Goal: Task Accomplishment & Management: Manage account settings

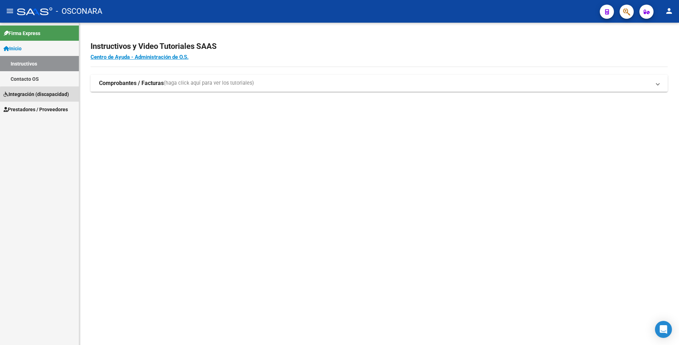
click at [45, 98] on link "Integración (discapacidad)" at bounding box center [39, 93] width 79 height 15
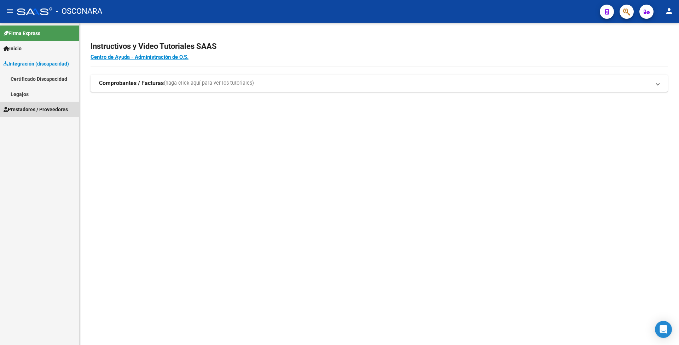
click at [35, 113] on link "Prestadores / Proveedores" at bounding box center [39, 109] width 79 height 15
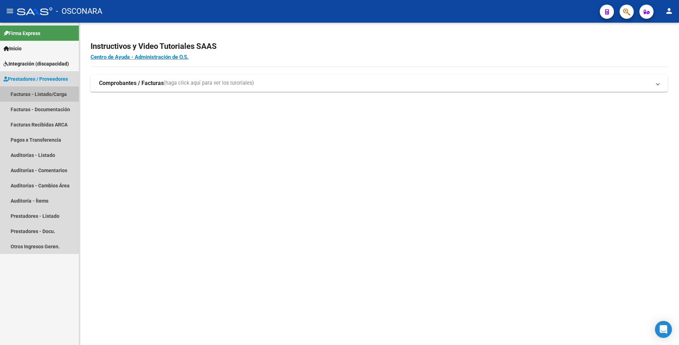
click at [40, 87] on link "Facturas - Listado/Carga" at bounding box center [39, 93] width 79 height 15
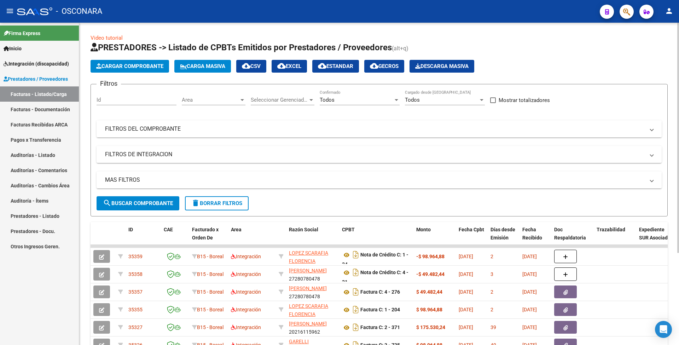
click at [320, 126] on mat-panel-title "FILTROS DEL COMPROBANTE" at bounding box center [375, 129] width 540 height 8
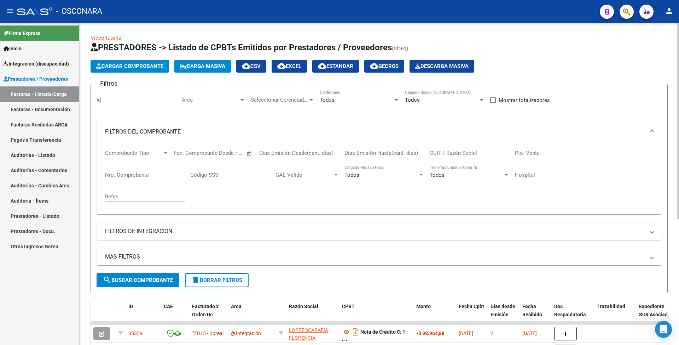
click at [369, 154] on input "Días Emisión Hasta(cant. días)" at bounding box center [385, 153] width 80 height 6
paste input "2731"
type input "2731"
click at [457, 155] on input "CUIT / Razón Social" at bounding box center [470, 153] width 80 height 6
paste input "27312737510"
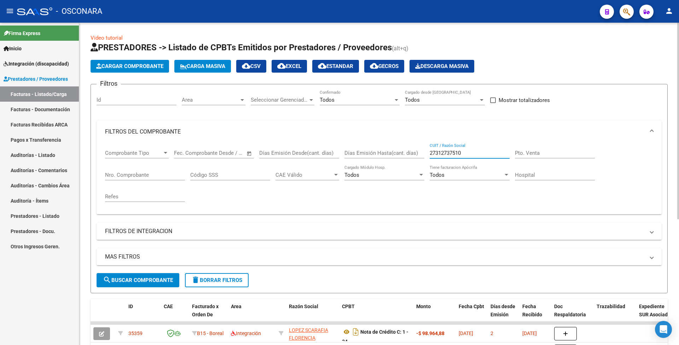
type input "27312737510"
click at [170, 274] on button "search Buscar Comprobante" at bounding box center [138, 280] width 83 height 14
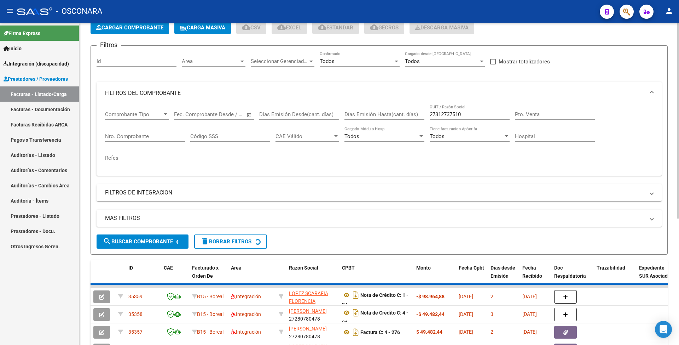
scroll to position [94, 0]
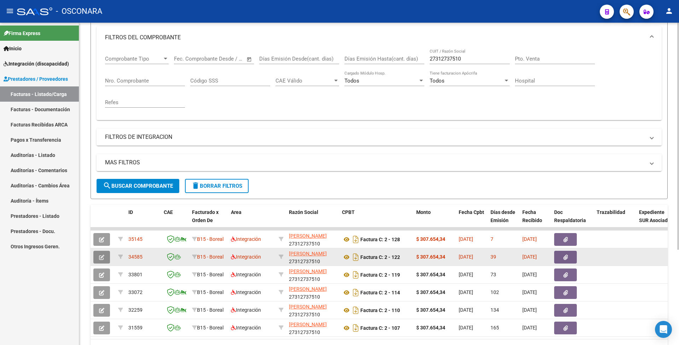
click at [106, 254] on button "button" at bounding box center [101, 256] width 17 height 13
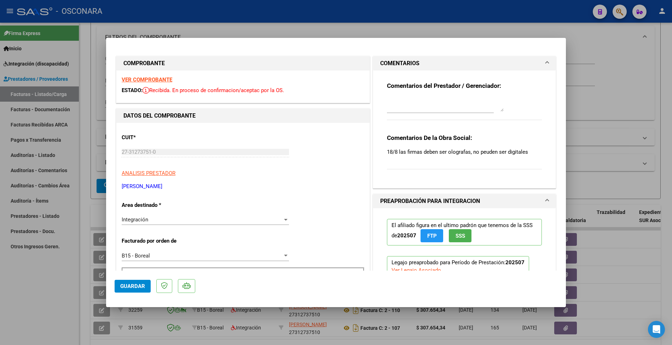
click at [73, 299] on div at bounding box center [336, 172] width 672 height 345
type input "$ 0,00"
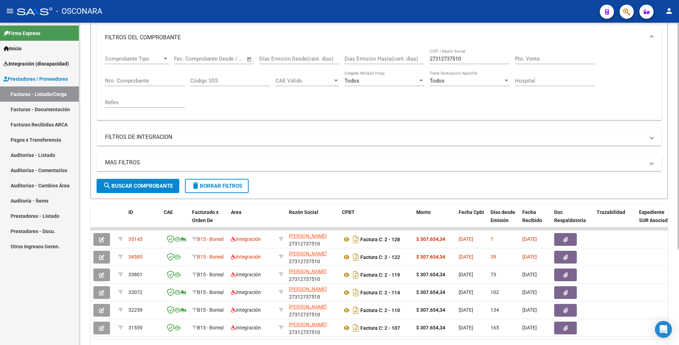
scroll to position [136, 0]
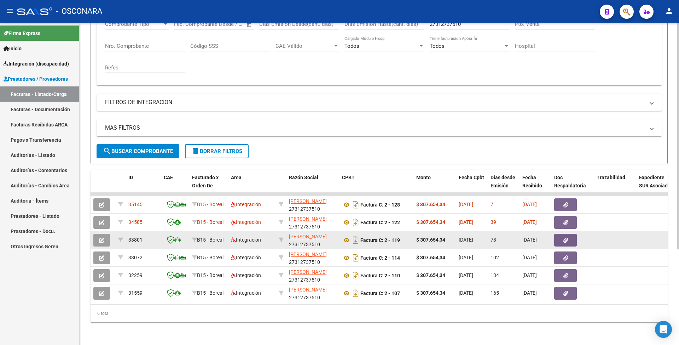
click at [92, 231] on datatable-body-cell at bounding box center [103, 239] width 25 height 17
click at [98, 234] on button "button" at bounding box center [101, 239] width 17 height 13
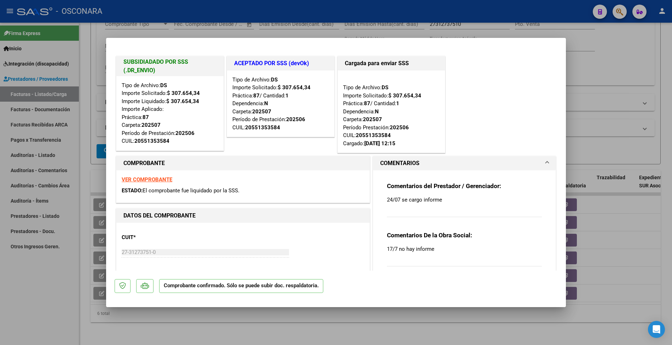
click at [48, 99] on div at bounding box center [336, 172] width 672 height 345
type input "$ 0,00"
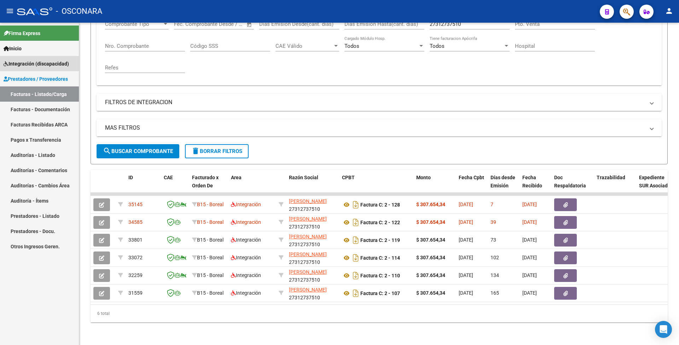
click at [33, 58] on link "Integración (discapacidad)" at bounding box center [39, 63] width 79 height 15
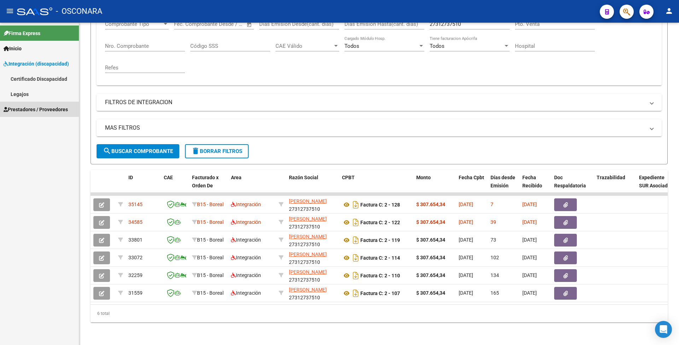
click at [35, 106] on span "Prestadores / Proveedores" at bounding box center [36, 109] width 64 height 8
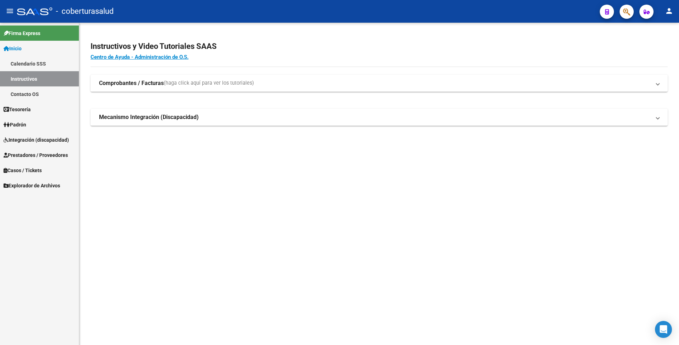
click at [48, 61] on link "Calendario SSS" at bounding box center [39, 63] width 79 height 15
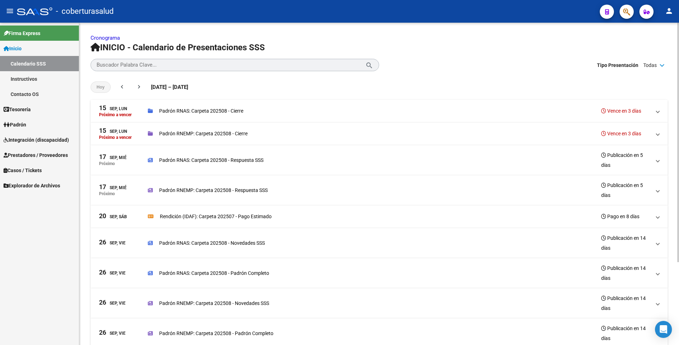
click at [249, 117] on mat-expansion-panel-header "15 Sep, Lun Próximo a vencer Padrón RNAS: Carpeta 202508 - Cierre Vence en 3 dí…" at bounding box center [379, 111] width 577 height 23
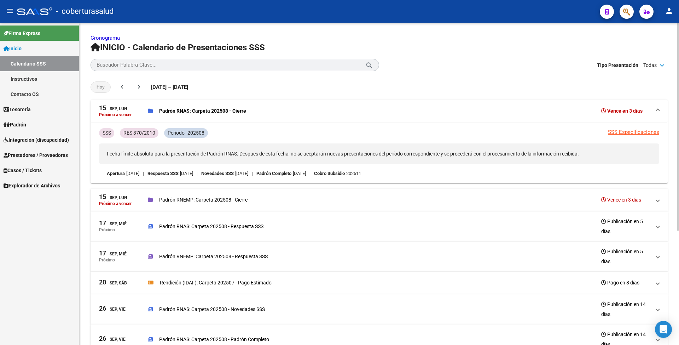
scroll to position [47, 0]
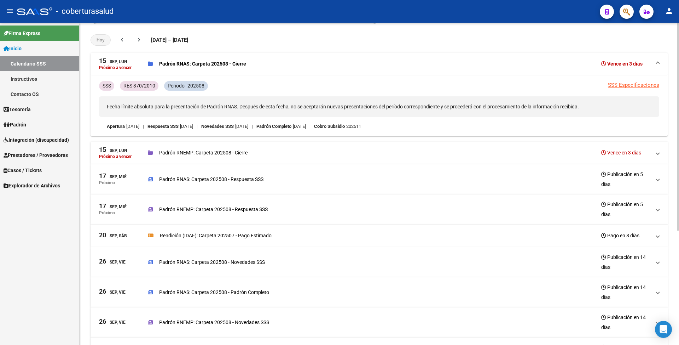
click at [228, 228] on mat-expansion-panel-header "20 Sep, Sáb Rendición (IDAF): Carpeta 202507 - Pago Estimado Pago en 8 días" at bounding box center [379, 235] width 577 height 23
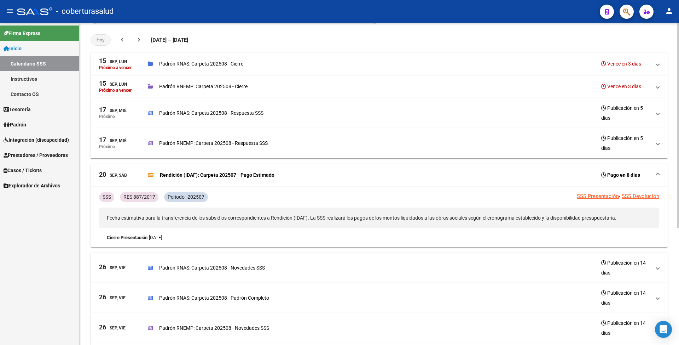
click at [220, 115] on p "Padrón RNAS: Carpeta 202508 - Respuesta SSS" at bounding box center [211, 113] width 104 height 8
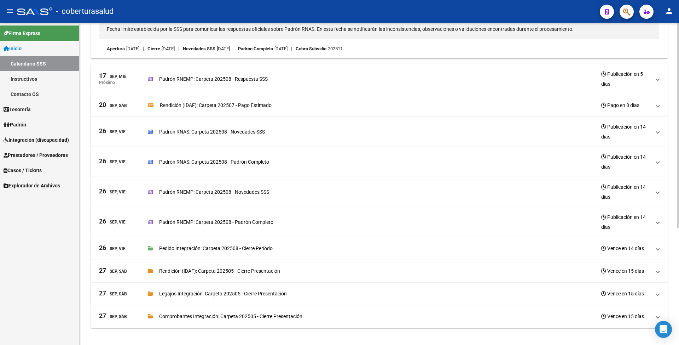
scroll to position [184, 0]
click at [188, 266] on div "Rendición (IDAF): Carpeta 202505 - Cierre Presentación Vence en 15 días" at bounding box center [399, 271] width 503 height 10
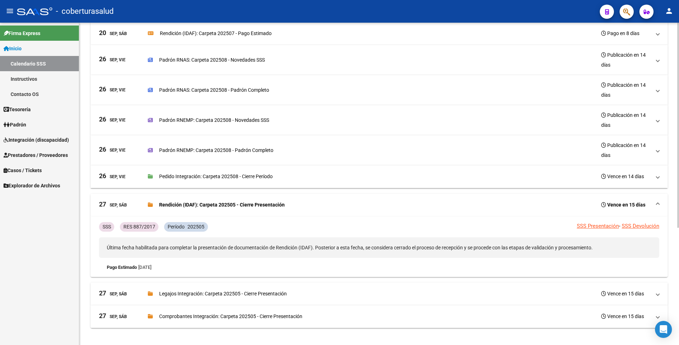
scroll to position [151, 0]
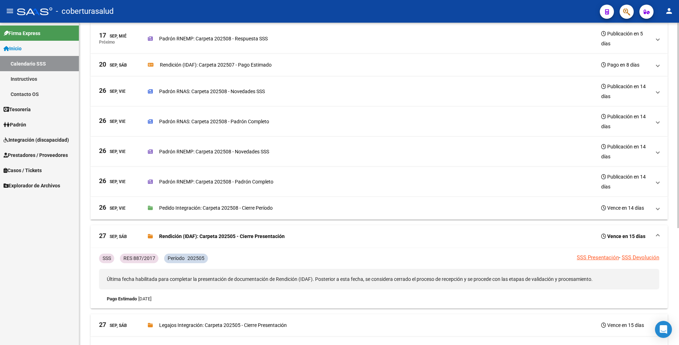
click at [201, 212] on p "Pedido Integración: Carpeta 202508 - Cierre Período" at bounding box center [216, 208] width 114 height 8
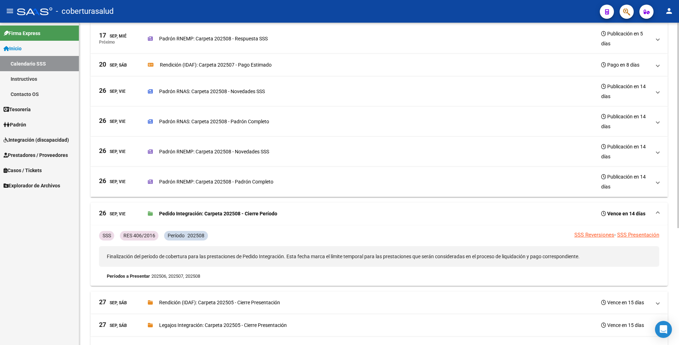
click at [207, 178] on p "Padrón RNEMP: Carpeta 202508 - Padrón Completo" at bounding box center [216, 182] width 114 height 8
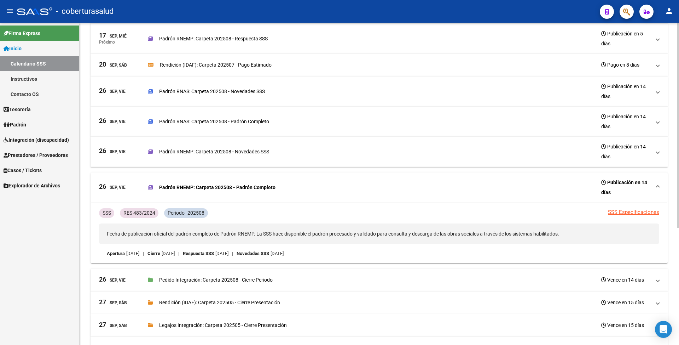
click at [209, 158] on div "Padrón RNEMP: Carpeta 202508 - Novedades SSS Publicación en 14 días" at bounding box center [399, 151] width 503 height 20
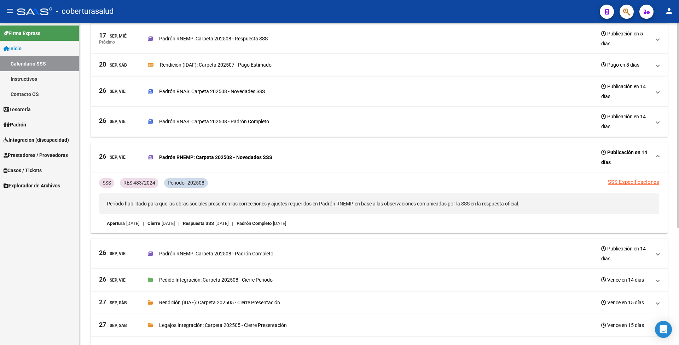
click at [208, 121] on p "Padrón RNAS: Carpeta 202508 - Padrón Completo" at bounding box center [214, 121] width 110 height 8
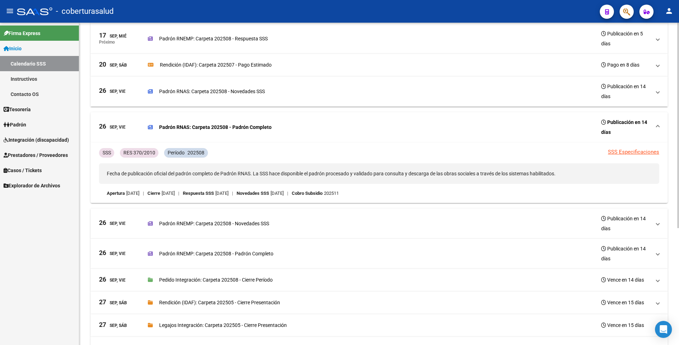
scroll to position [184, 0]
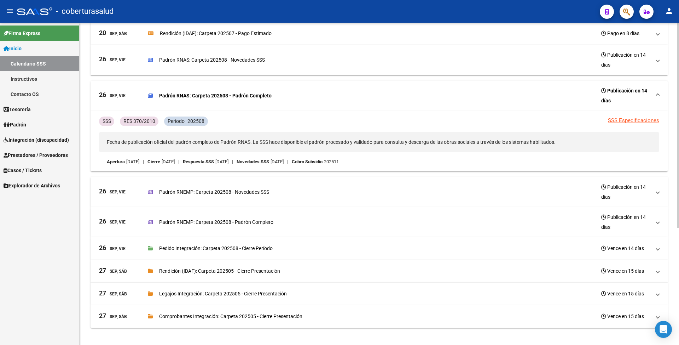
click at [190, 268] on p "Rendición (IDAF): Carpeta 202505 - Cierre Presentación" at bounding box center [219, 271] width 121 height 8
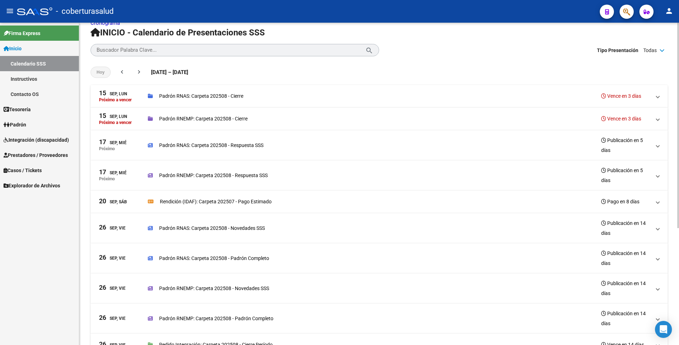
scroll to position [0, 0]
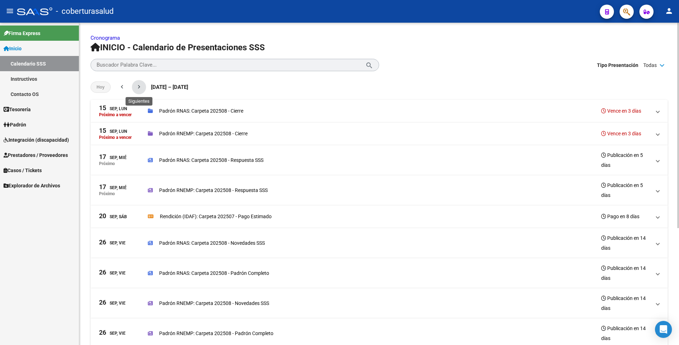
click at [136, 88] on mat-icon "chevron_right" at bounding box center [138, 86] width 7 height 7
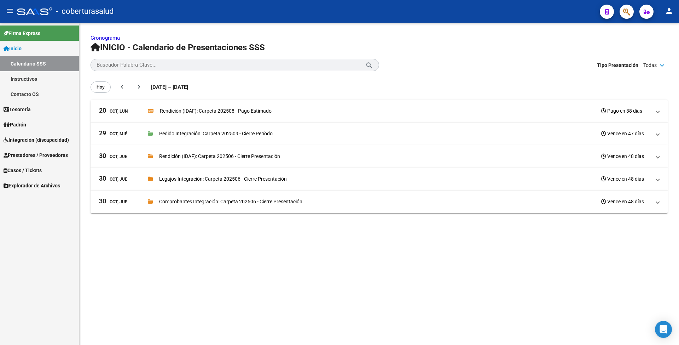
click at [181, 112] on p "Rendición (IDAF): Carpeta 202508 - Pago Estimado" at bounding box center [216, 111] width 112 height 8
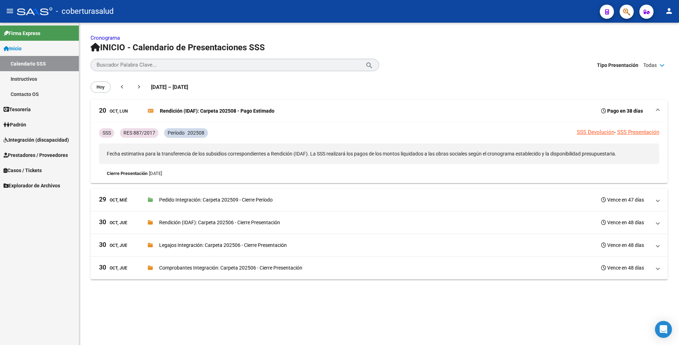
click at [198, 207] on mat-expansion-panel-header "29 Oct, Mié Pedido Integración: Carpeta 202509 - Cierre Período Vence en 47 días" at bounding box center [379, 200] width 577 height 23
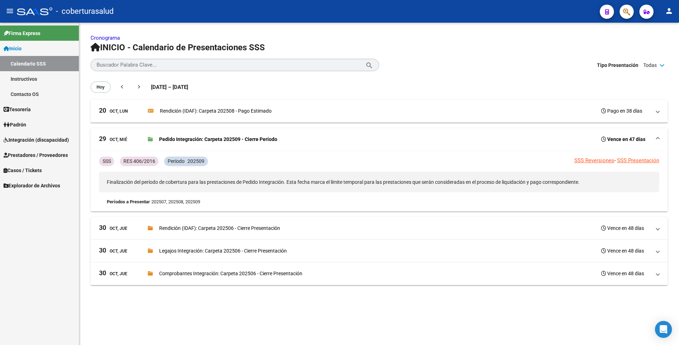
click at [206, 231] on p "Rendición (IDAF): Carpeta 202506 - Cierre Presentación" at bounding box center [219, 228] width 121 height 8
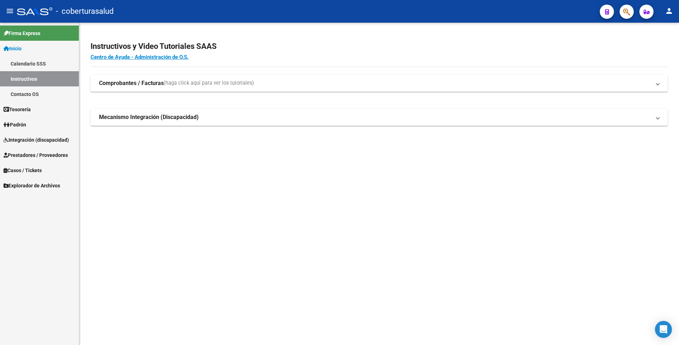
click at [30, 141] on span "Integración (discapacidad)" at bounding box center [36, 140] width 65 height 8
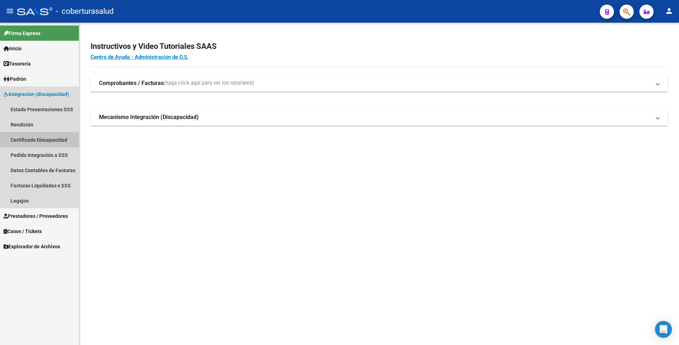
click at [28, 135] on link "Certificado Discapacidad" at bounding box center [39, 139] width 79 height 15
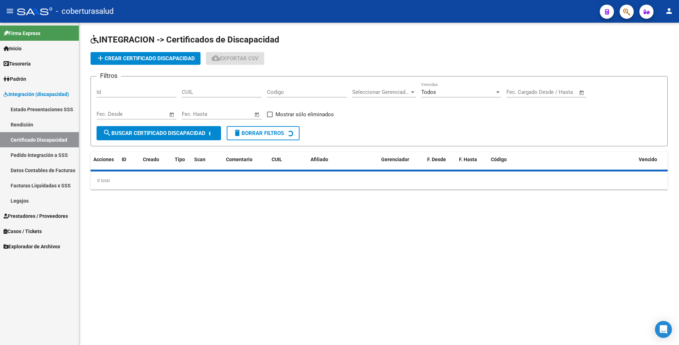
click at [33, 110] on link "Estado Presentaciones SSS" at bounding box center [39, 109] width 79 height 15
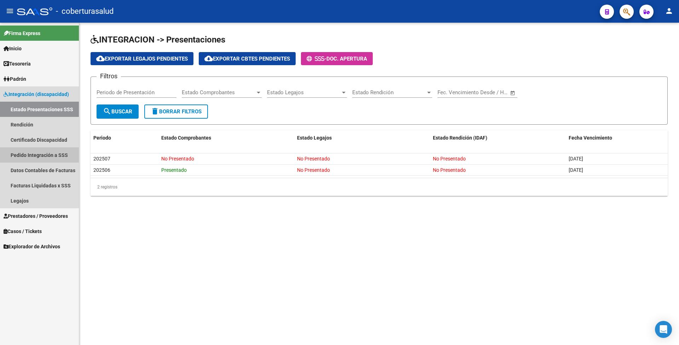
click at [34, 157] on link "Pedido Integración a SSS" at bounding box center [39, 154] width 79 height 15
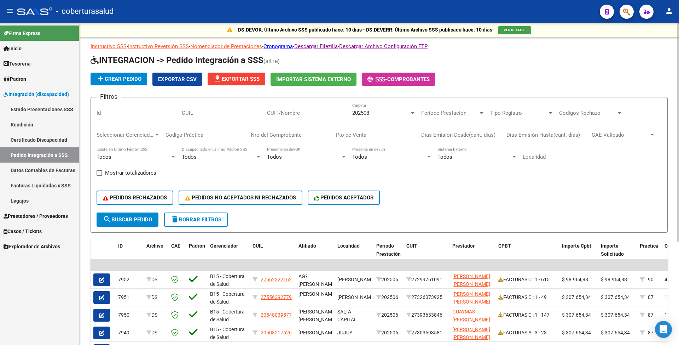
click at [540, 181] on div "Filtros Id CUIL CUIT/Nombre 202508 Carpeta Periodo Prestacion Periodo Prestacio…" at bounding box center [379, 157] width 565 height 109
click at [365, 112] on span "202508" at bounding box center [360, 113] width 17 height 6
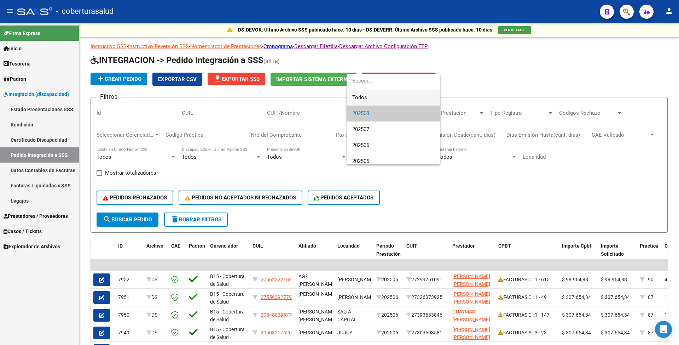
click at [359, 100] on span "Todos" at bounding box center [393, 97] width 82 height 16
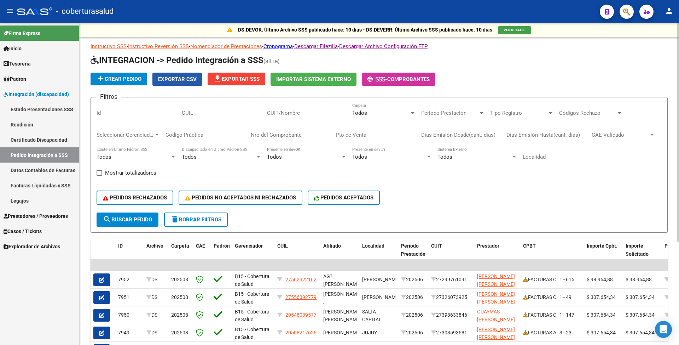
click at [183, 81] on span "Exportar CSV" at bounding box center [177, 79] width 39 height 6
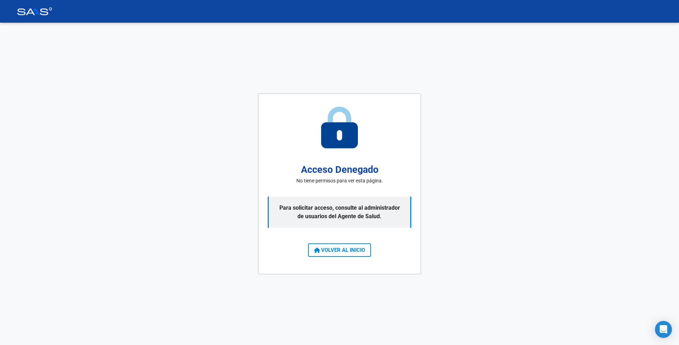
click at [172, 169] on div "Acceso Denegado No tiene permisos para ver esta página. Para solicitar acceso, …" at bounding box center [339, 184] width 679 height 322
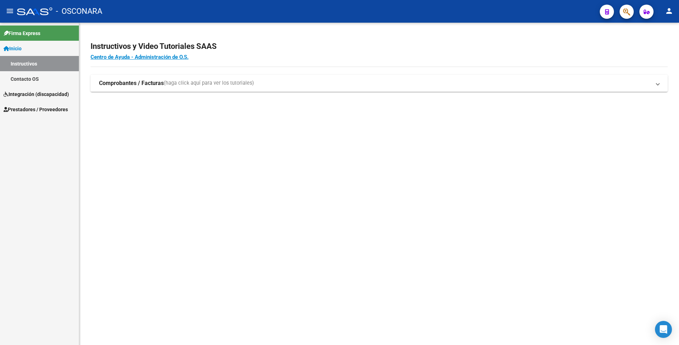
click at [23, 100] on link "Integración (discapacidad)" at bounding box center [39, 93] width 79 height 15
click at [26, 112] on span "Prestadores / Proveedores" at bounding box center [36, 109] width 64 height 8
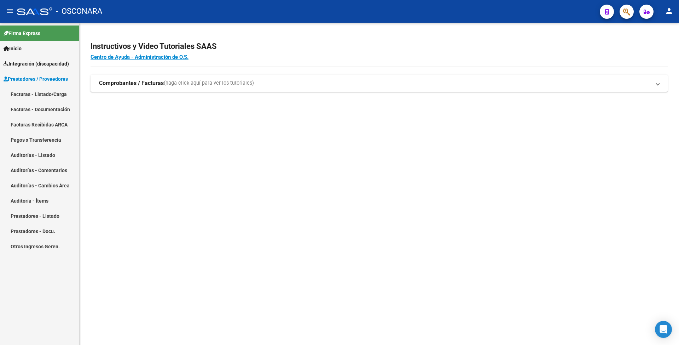
click at [34, 94] on link "Facturas - Listado/Carga" at bounding box center [39, 93] width 79 height 15
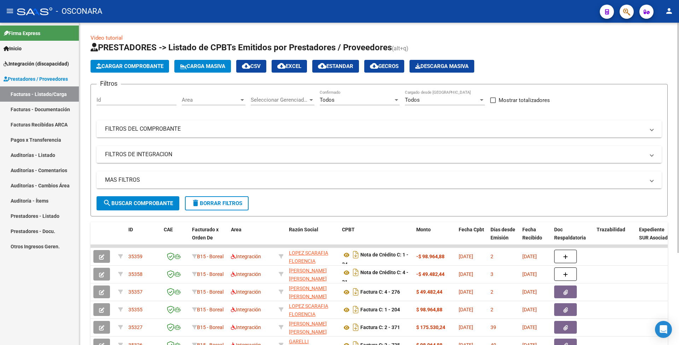
click at [161, 126] on mat-panel-title "FILTROS DEL COMPROBANTE" at bounding box center [375, 129] width 540 height 8
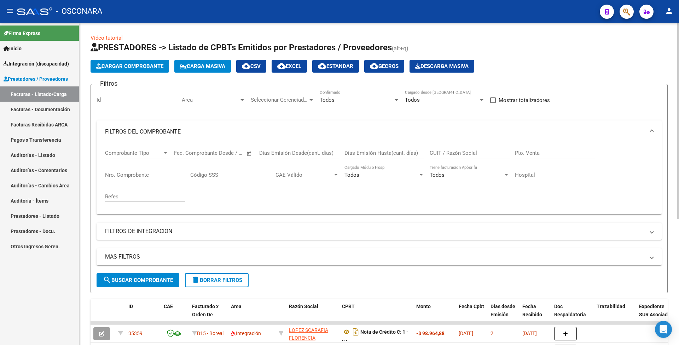
click at [384, 96] on div "Todos Confirmado" at bounding box center [360, 97] width 80 height 15
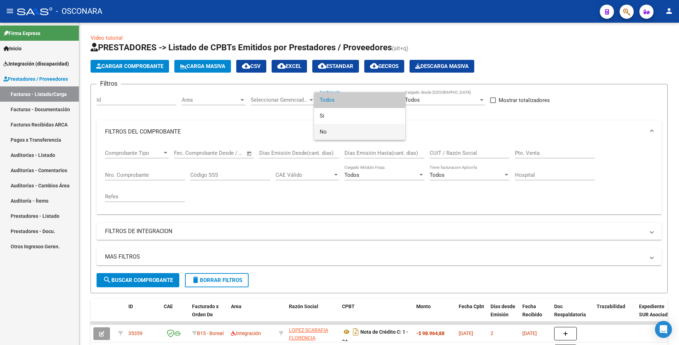
click at [341, 132] on span "No" at bounding box center [360, 132] width 80 height 16
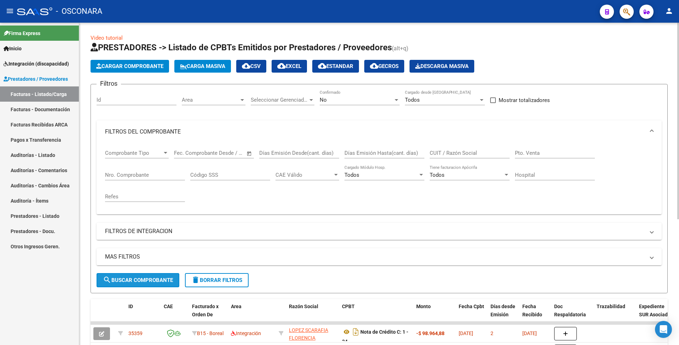
click at [140, 280] on span "search Buscar Comprobante" at bounding box center [138, 280] width 70 height 6
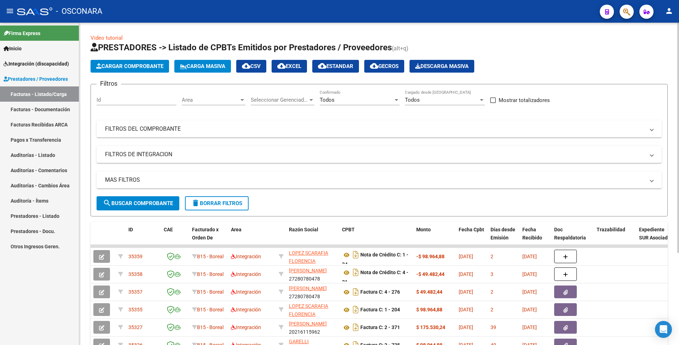
click at [340, 94] on div "Todos Confirmado" at bounding box center [360, 97] width 80 height 15
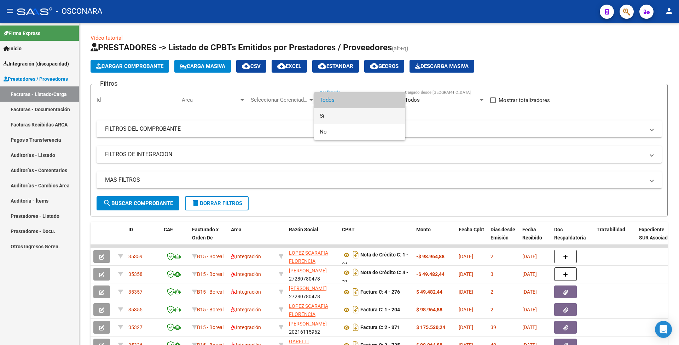
click at [334, 117] on span "Si" at bounding box center [360, 116] width 80 height 16
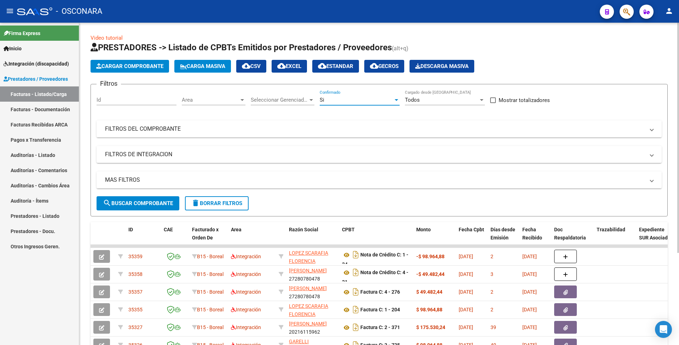
click at [120, 204] on span "search Buscar Comprobante" at bounding box center [138, 203] width 70 height 6
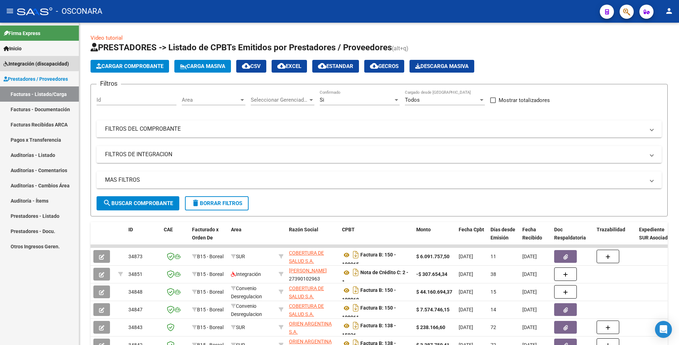
click at [23, 61] on span "Integración (discapacidad)" at bounding box center [36, 64] width 65 height 8
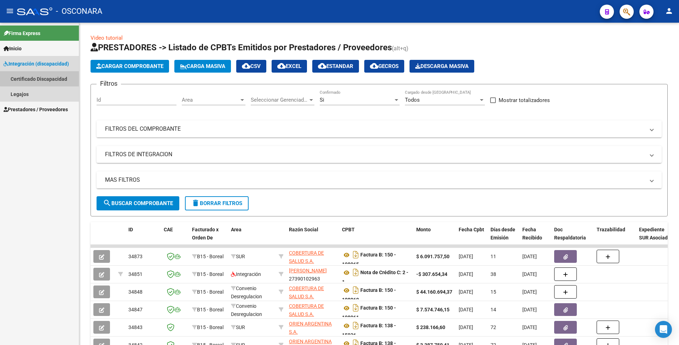
click at [41, 76] on link "Certificado Discapacidad" at bounding box center [39, 78] width 79 height 15
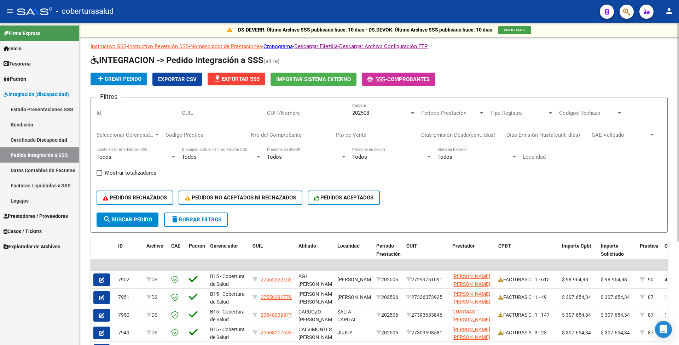
drag, startPoint x: 0, startPoint y: 0, endPoint x: 370, endPoint y: 116, distance: 387.9
click at [370, 116] on div "202508 Carpeta" at bounding box center [384, 110] width 64 height 15
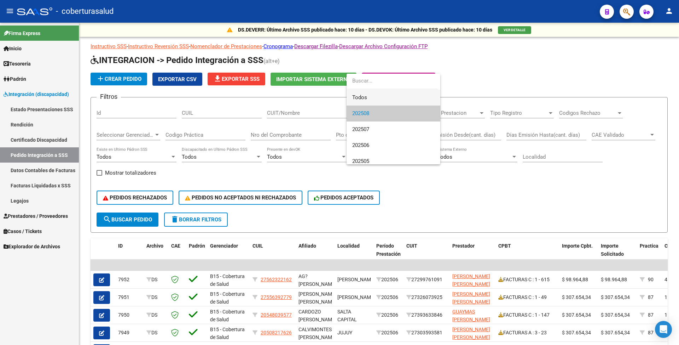
click at [367, 94] on span "Todos" at bounding box center [393, 97] width 82 height 16
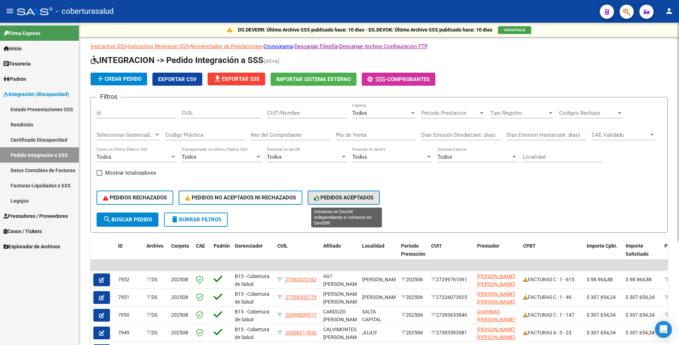
click at [345, 194] on span "PEDIDOS ACEPTADOS" at bounding box center [344, 197] width 60 height 6
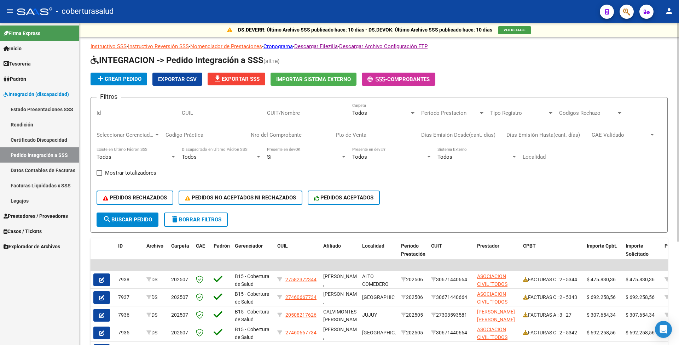
drag, startPoint x: 140, startPoint y: 196, endPoint x: 109, endPoint y: 184, distance: 33.0
click at [109, 184] on div "PEDIDOS RECHAZADOS PEDIDOS NO ACEPTADOS NI RECHAZADOS PEDIDOS ACEPTADOS" at bounding box center [379, 198] width 565 height 30
click at [207, 194] on span "PEDIDOS NO ACEPTADOS NI RECHAZADOS" at bounding box center [240, 197] width 111 height 6
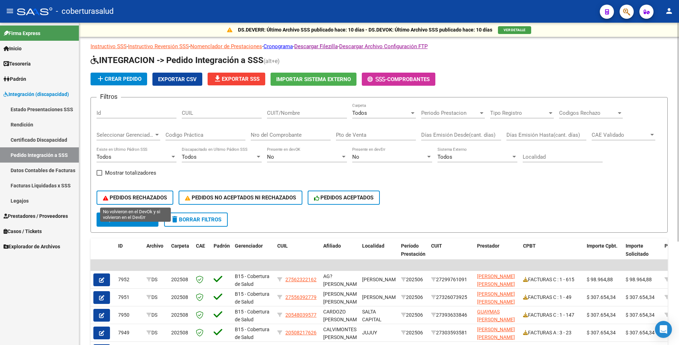
click at [130, 199] on span "PEDIDOS RECHAZADOS" at bounding box center [135, 197] width 64 height 6
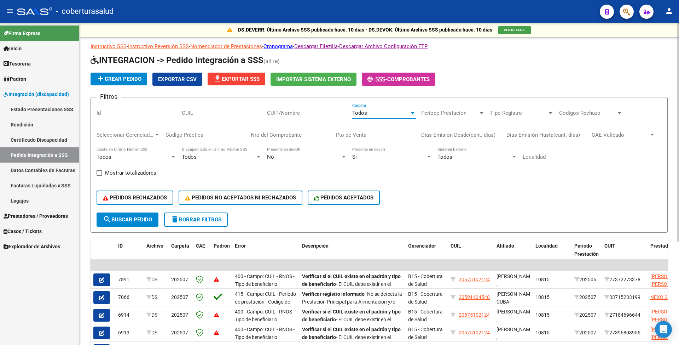
click at [377, 112] on div "Todos" at bounding box center [380, 113] width 57 height 6
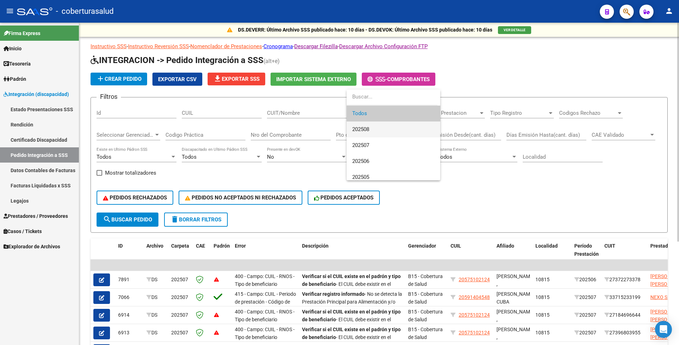
drag, startPoint x: 372, startPoint y: 129, endPoint x: 294, endPoint y: 150, distance: 80.9
click at [372, 129] on span "202508" at bounding box center [393, 129] width 82 height 16
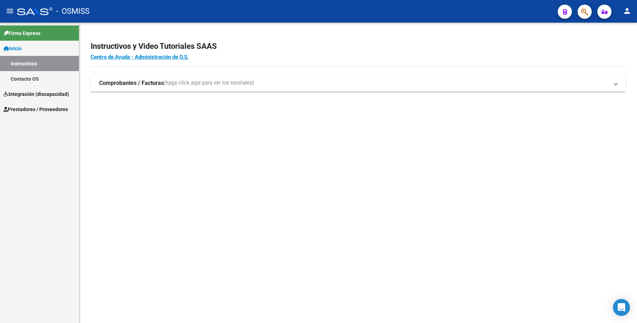
click at [50, 90] on span "Integración (discapacidad)" at bounding box center [36, 94] width 65 height 8
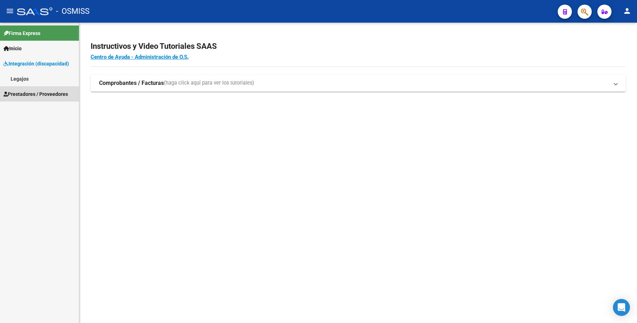
click at [45, 90] on span "Prestadores / Proveedores" at bounding box center [36, 94] width 64 height 8
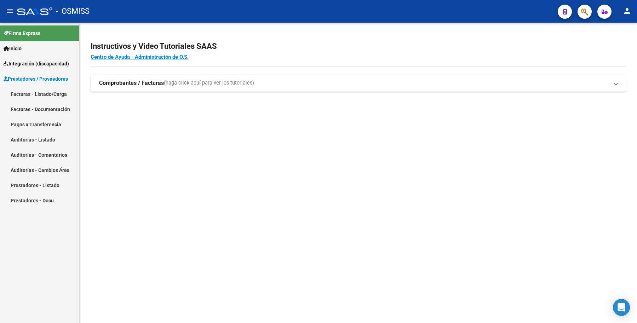
click at [41, 57] on link "Integración (discapacidad)" at bounding box center [39, 63] width 79 height 15
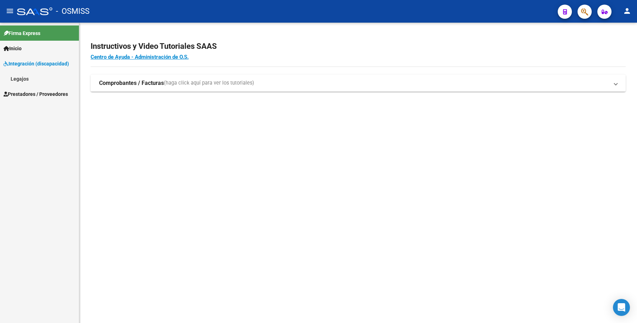
click at [55, 96] on span "Prestadores / Proveedores" at bounding box center [36, 94] width 64 height 8
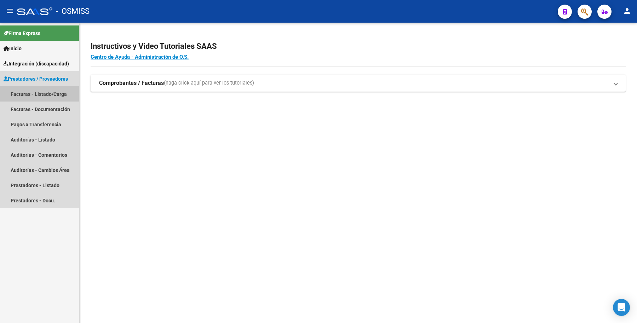
drag, startPoint x: 63, startPoint y: 236, endPoint x: 25, endPoint y: 93, distance: 148.1
click at [25, 93] on link "Facturas - Listado/Carga" at bounding box center [39, 93] width 79 height 15
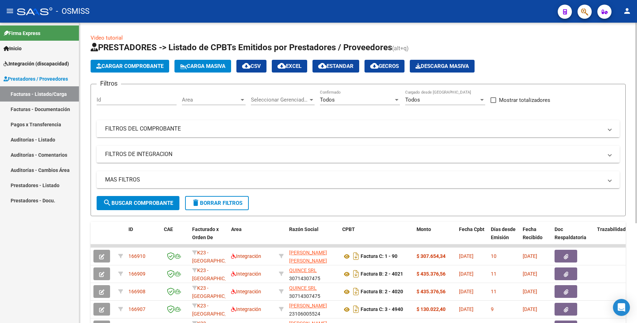
click at [177, 130] on mat-panel-title "FILTROS DEL COMPROBANTE" at bounding box center [353, 129] width 497 height 8
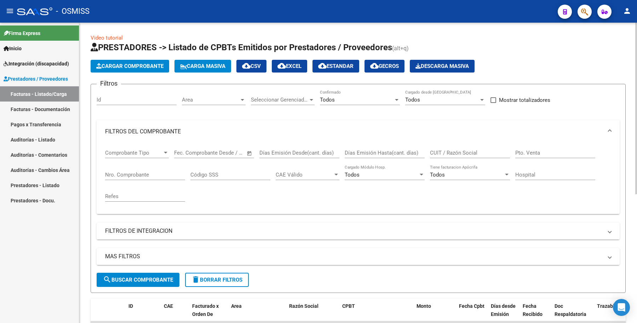
click at [328, 95] on div "Todos Confirmado" at bounding box center [360, 97] width 80 height 15
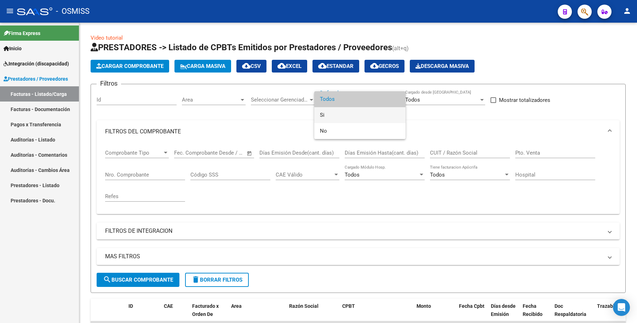
click at [331, 113] on span "Si" at bounding box center [360, 115] width 80 height 16
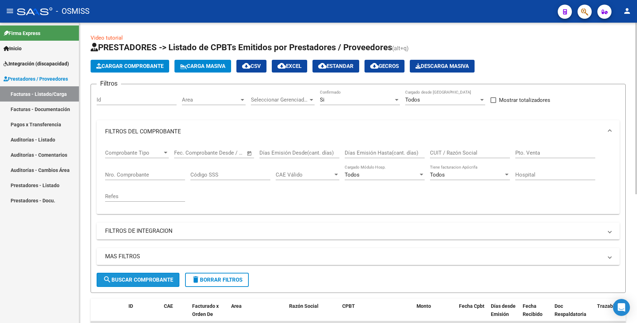
click at [149, 278] on span "search Buscar Comprobante" at bounding box center [138, 280] width 70 height 6
click at [204, 116] on div "Filtros Id Area Area Seleccionar Gerenciador Seleccionar Gerenciador Si Confirm…" at bounding box center [358, 181] width 523 height 183
click at [123, 278] on span "search Buscar Comprobante" at bounding box center [138, 280] width 70 height 6
click at [153, 123] on mat-expansion-panel-header "FILTROS DEL COMPROBANTE" at bounding box center [358, 131] width 523 height 23
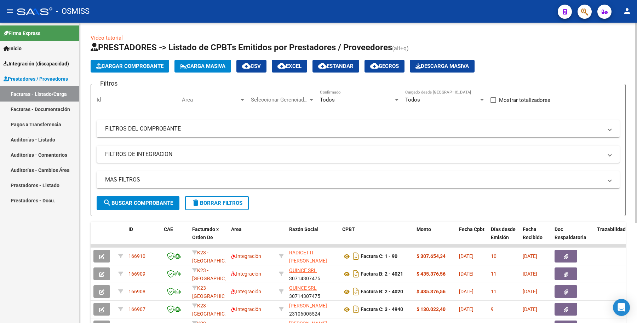
click at [345, 97] on div "Todos" at bounding box center [357, 100] width 74 height 6
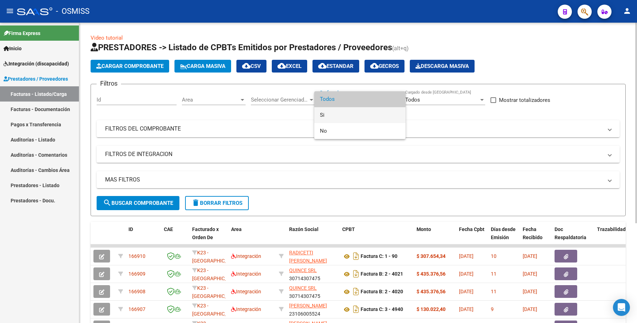
click at [324, 112] on span "Si" at bounding box center [360, 115] width 80 height 16
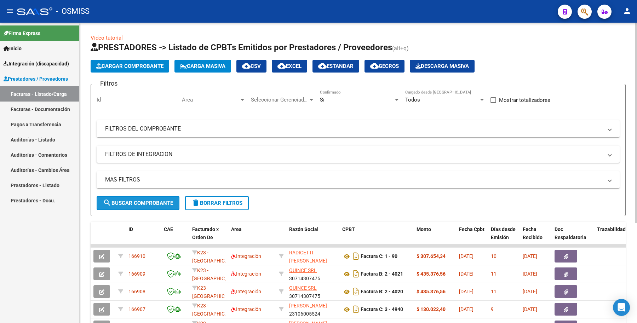
click at [119, 200] on span "search Buscar Comprobante" at bounding box center [138, 203] width 70 height 6
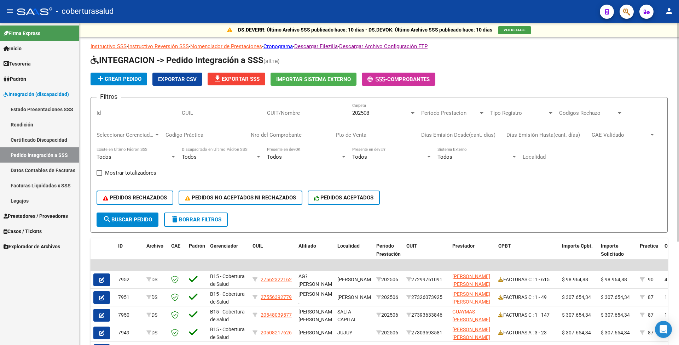
click at [369, 112] on span "202508" at bounding box center [360, 113] width 17 height 6
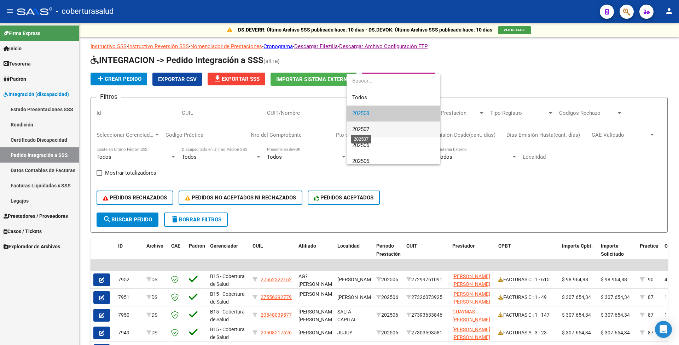
click at [368, 126] on span "202507" at bounding box center [360, 129] width 17 height 6
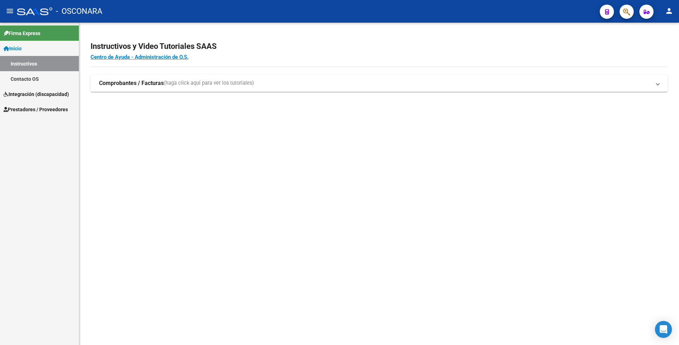
click at [34, 88] on link "Integración (discapacidad)" at bounding box center [39, 93] width 79 height 15
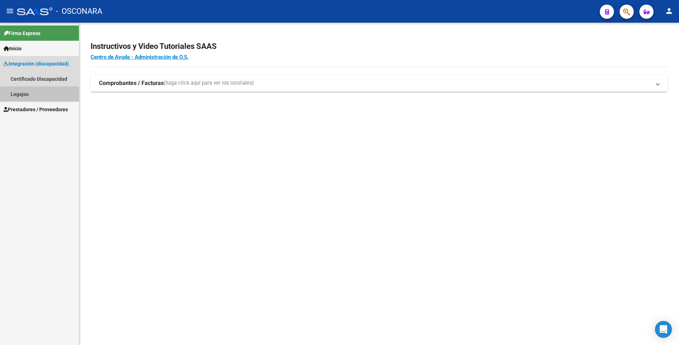
click at [35, 93] on link "Legajos" at bounding box center [39, 93] width 79 height 15
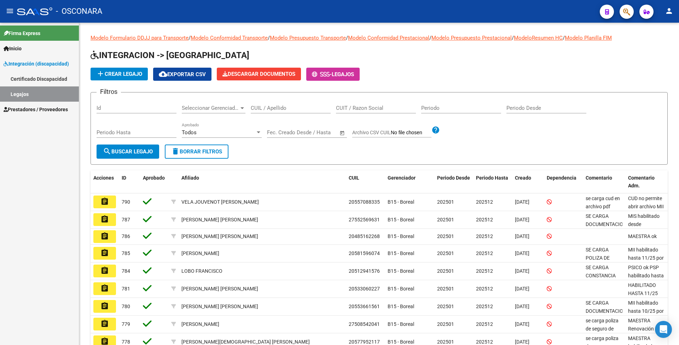
click at [36, 75] on link "Certificado Discapacidad" at bounding box center [39, 78] width 79 height 15
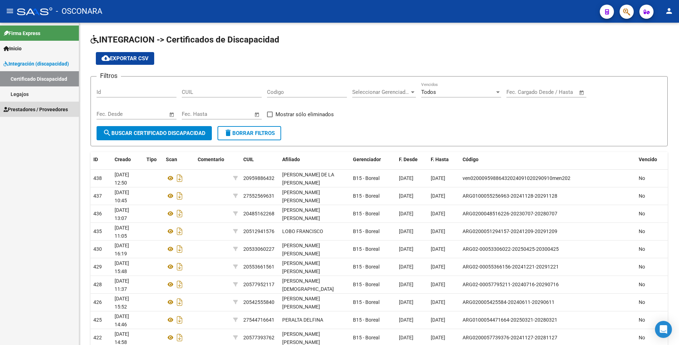
click at [37, 102] on link "Prestadores / Proveedores" at bounding box center [39, 109] width 79 height 15
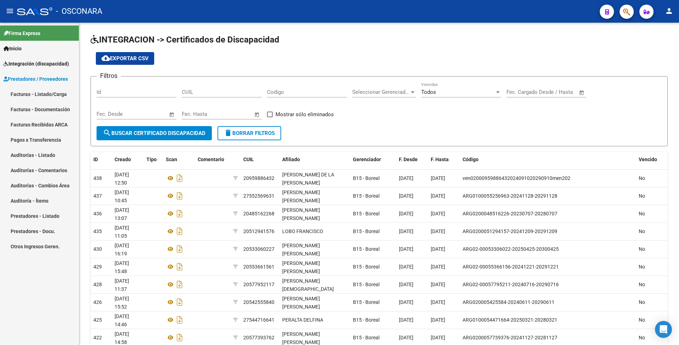
click at [44, 92] on link "Facturas - Listado/Carga" at bounding box center [39, 93] width 79 height 15
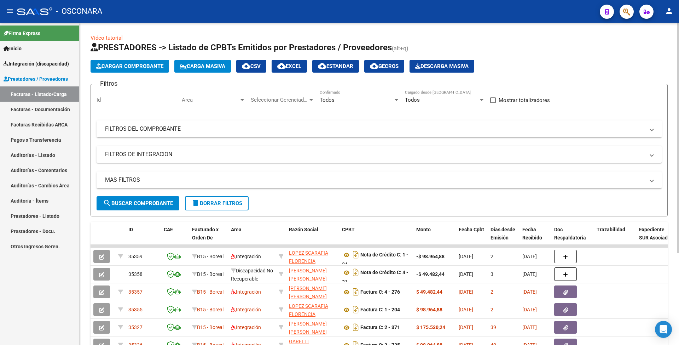
click at [338, 128] on mat-panel-title "FILTROS DEL COMPROBANTE" at bounding box center [375, 129] width 540 height 8
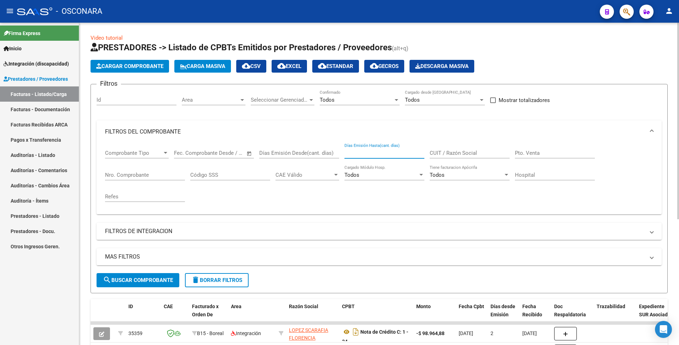
click at [388, 153] on input "Días Emisión Hasta(cant. días)" at bounding box center [385, 153] width 80 height 6
click at [422, 148] on div "Días Emisión Hasta(cant. días)" at bounding box center [385, 150] width 80 height 15
click at [436, 152] on input "CUIT / Razón Social" at bounding box center [470, 153] width 80 height 6
paste input "27369013845"
type input "27369013845"
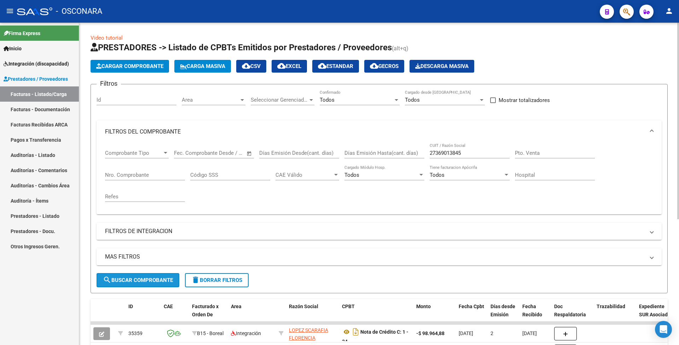
click at [135, 278] on span "search Buscar Comprobante" at bounding box center [138, 280] width 70 height 6
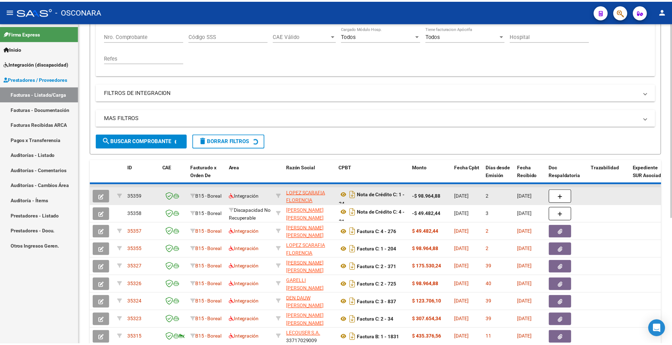
scroll to position [141, 0]
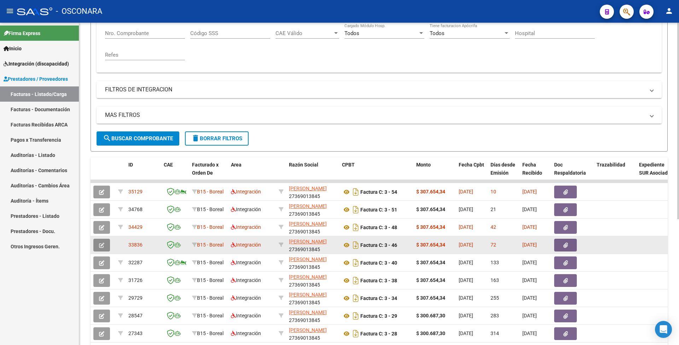
click at [101, 244] on icon "button" at bounding box center [101, 244] width 5 height 5
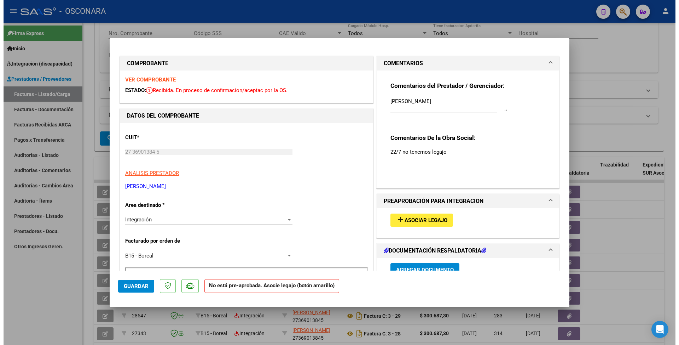
scroll to position [47, 0]
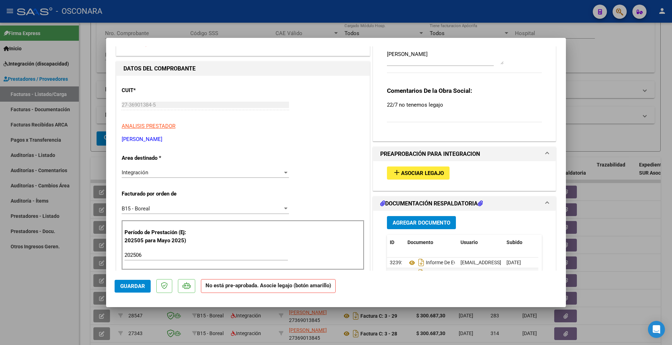
click at [85, 230] on div at bounding box center [336, 172] width 672 height 345
type input "$ 0,00"
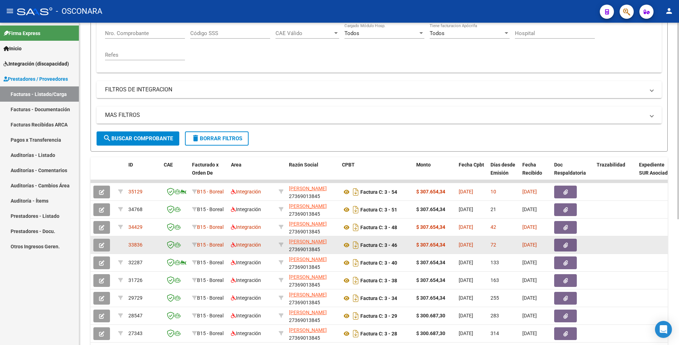
click at [131, 245] on span "33836" at bounding box center [135, 245] width 14 height 6
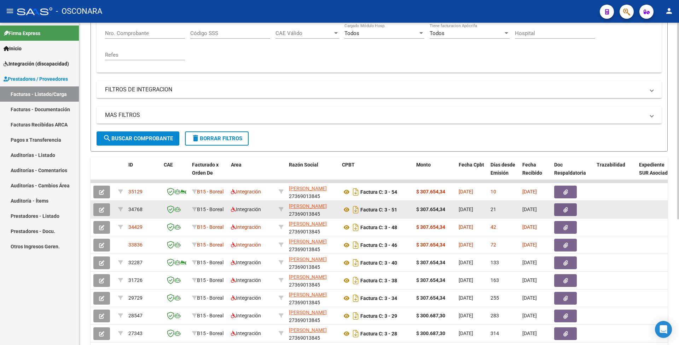
copy span "33836"
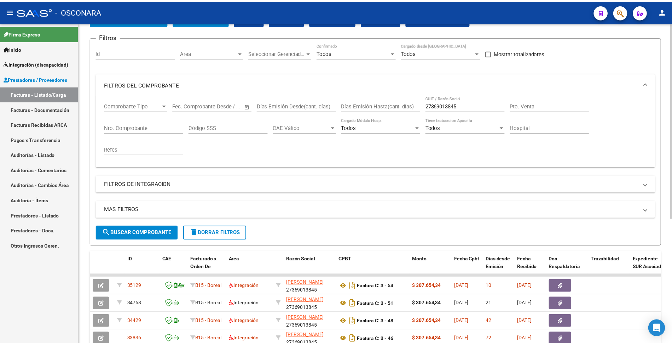
scroll to position [0, 0]
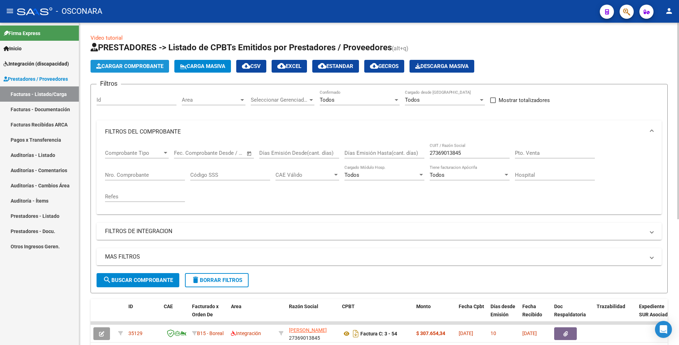
click at [124, 71] on button "Cargar Comprobante" at bounding box center [130, 66] width 79 height 13
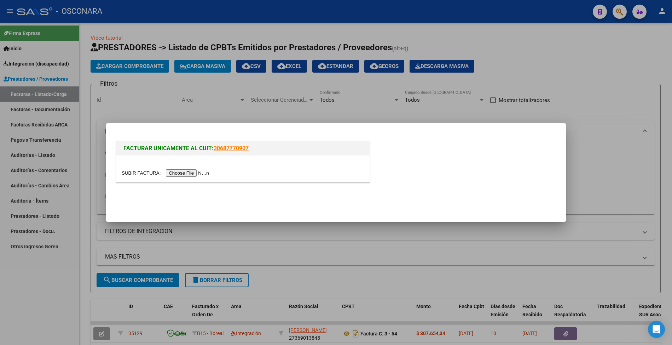
click at [186, 173] on input "file" at bounding box center [166, 172] width 89 height 7
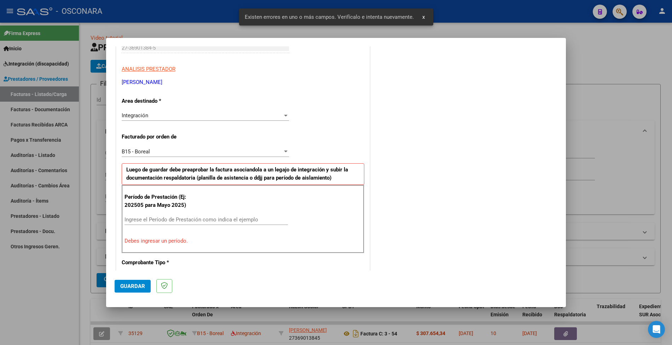
scroll to position [158, 0]
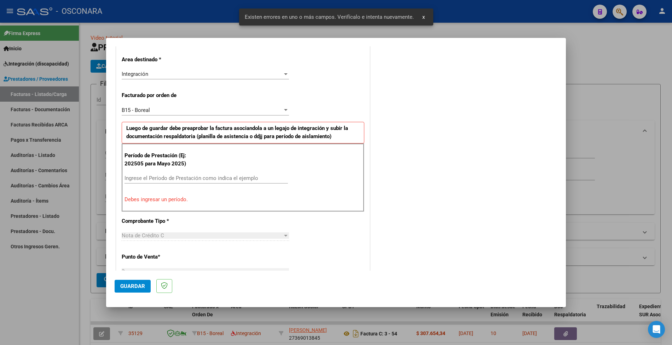
click at [190, 179] on input "Ingrese el Período de Prestación como indica el ejemplo" at bounding box center [206, 178] width 163 height 6
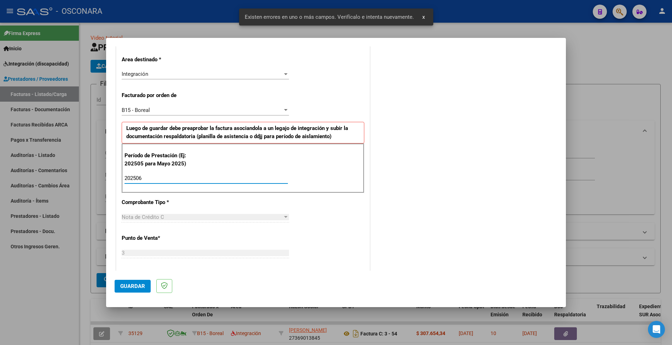
type input "202506"
click at [125, 284] on span "Guardar" at bounding box center [132, 286] width 25 height 6
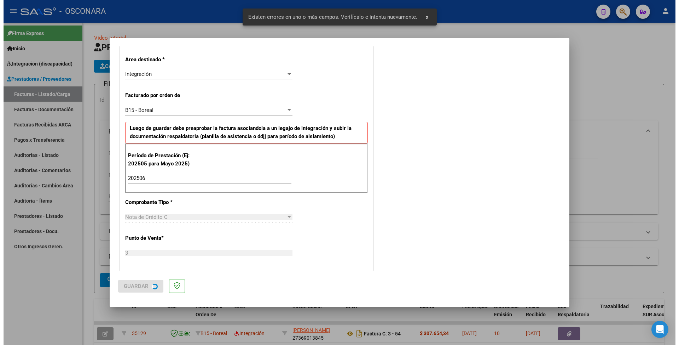
scroll to position [0, 0]
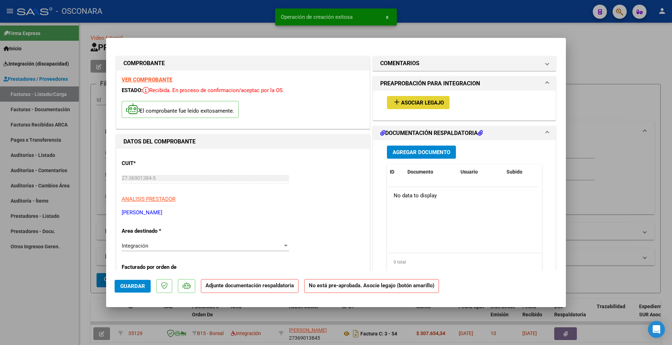
click at [440, 107] on button "add Asociar Legajo" at bounding box center [418, 102] width 63 height 13
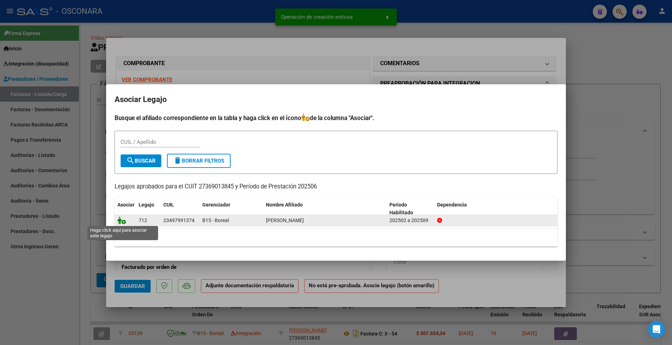
click at [122, 220] on icon at bounding box center [121, 220] width 8 height 8
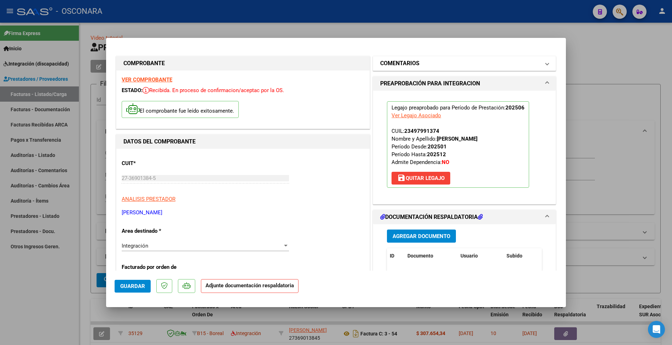
click at [424, 66] on mat-panel-title "COMENTARIOS" at bounding box center [460, 63] width 160 height 8
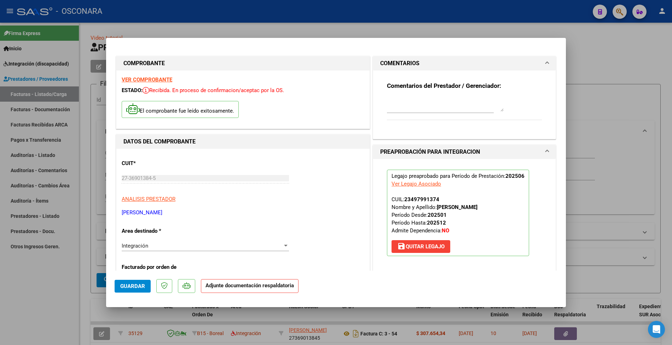
click at [425, 104] on textarea at bounding box center [445, 104] width 117 height 14
type textarea "ANULA FC 46"
click at [140, 286] on span "Guardar" at bounding box center [132, 286] width 25 height 6
click at [93, 190] on div at bounding box center [336, 172] width 672 height 345
type input "$ 0,00"
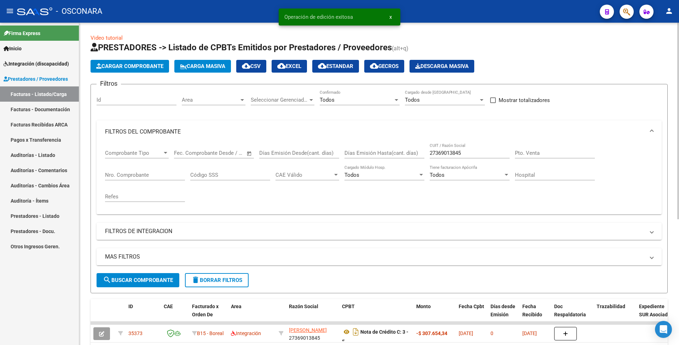
scroll to position [94, 0]
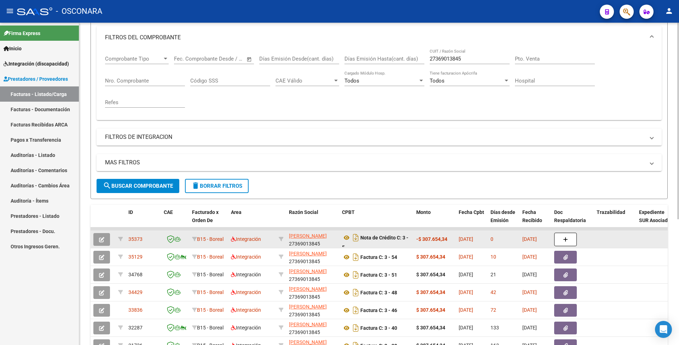
click at [102, 237] on icon "button" at bounding box center [101, 239] width 5 height 5
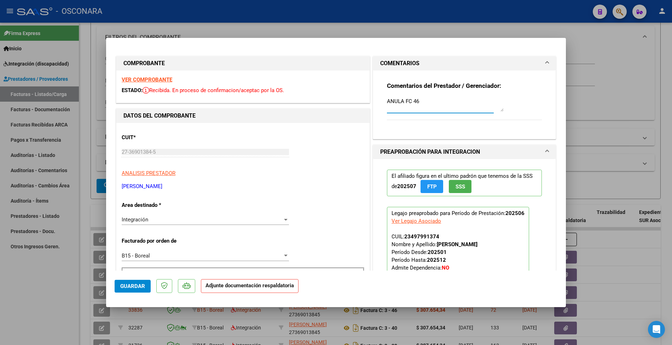
click at [422, 104] on textarea "ANULA FC 46" at bounding box center [445, 104] width 117 height 14
paste textarea "33836"
type textarea "ANULA FC 46 ID 33836"
click at [151, 280] on mat-dialog-actions "Guardar Adjunte documentación respaldatoria" at bounding box center [336, 284] width 443 height 28
click at [139, 285] on span "Guardar" at bounding box center [132, 286] width 25 height 6
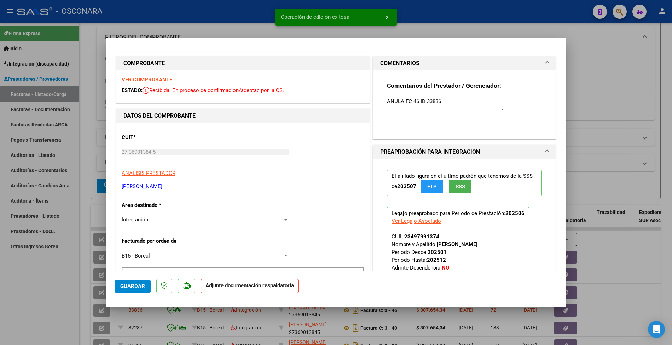
click at [92, 222] on div at bounding box center [336, 172] width 672 height 345
type input "$ 0,00"
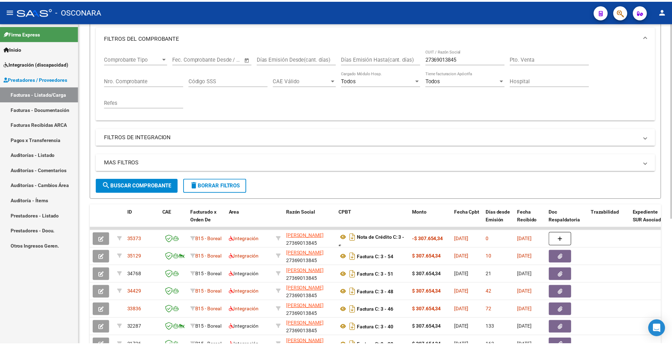
scroll to position [0, 0]
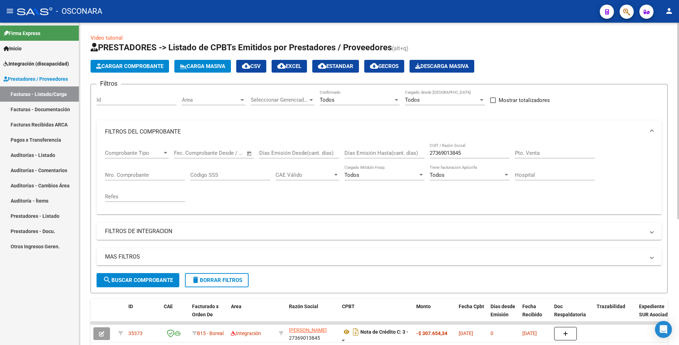
click at [141, 74] on app-list-header "PRESTADORES -> Listado de CPBTs Emitidos por Prestadores / Proveedores (alt+q) …" at bounding box center [379, 167] width 577 height 251
click at [140, 71] on button "Cargar Comprobante" at bounding box center [130, 66] width 79 height 13
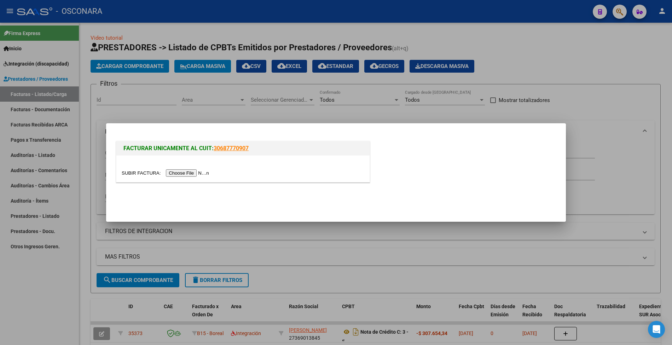
click at [199, 172] on input "file" at bounding box center [166, 172] width 89 height 7
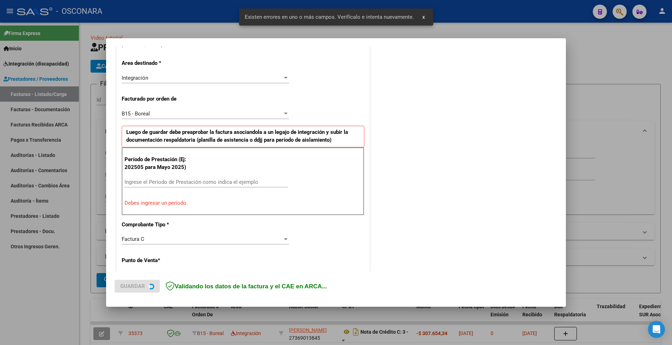
scroll to position [125, 0]
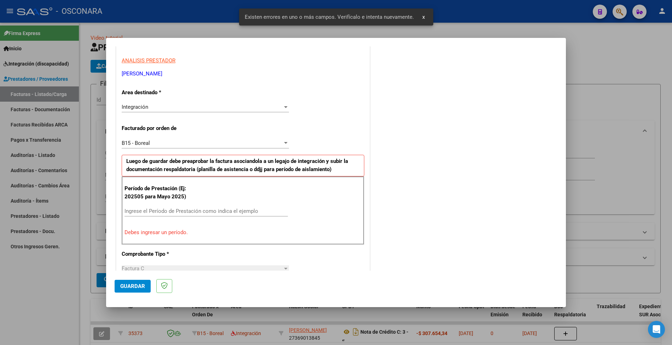
click at [172, 214] on input "Ingrese el Período de Prestación como indica el ejemplo" at bounding box center [206, 211] width 163 height 6
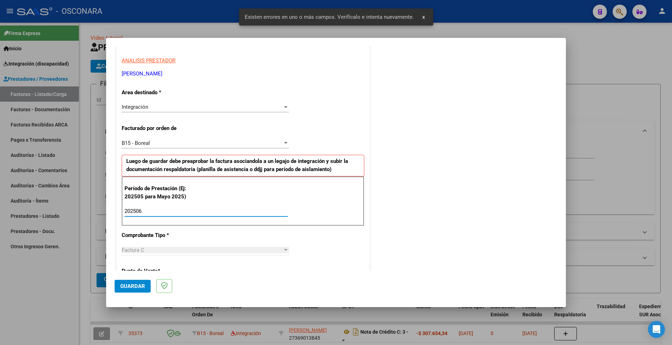
type input "202506"
click at [137, 282] on button "Guardar" at bounding box center [133, 285] width 36 height 13
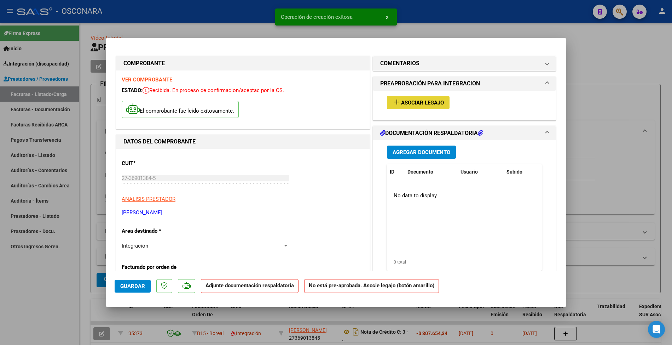
click at [418, 104] on span "Asociar Legajo" at bounding box center [422, 102] width 43 height 6
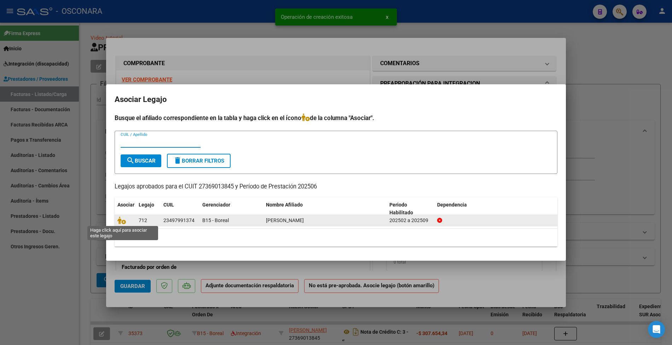
click at [126, 220] on span at bounding box center [122, 220] width 11 height 6
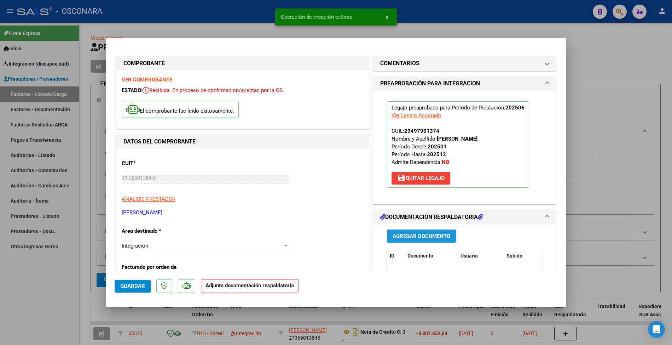
click at [409, 239] on span "Agregar Documento" at bounding box center [422, 236] width 58 height 6
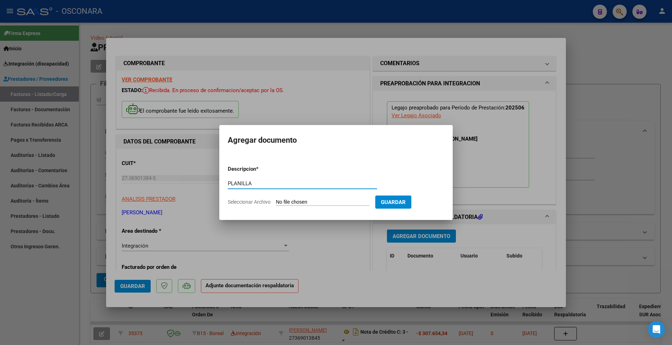
type input "PLANILLA"
click at [339, 199] on input "Seleccionar Archivo" at bounding box center [323, 202] width 94 height 7
type input "C:\fakepath\pdf24_merged.pdf"
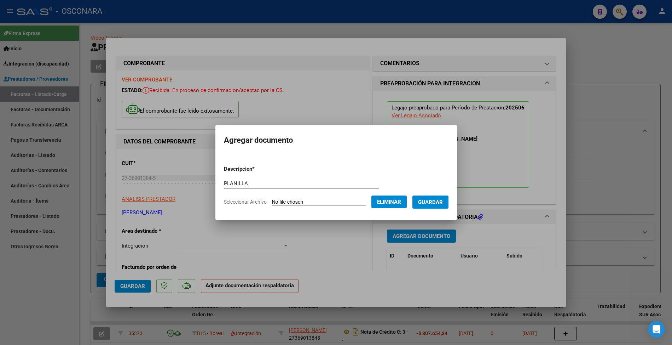
click at [438, 199] on span "Guardar" at bounding box center [430, 202] width 25 height 6
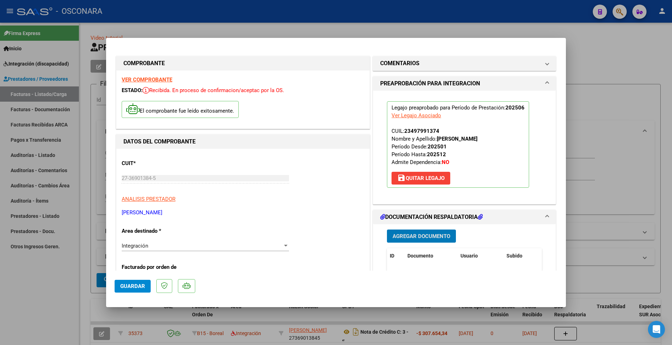
click at [412, 239] on span "Agregar Documento" at bounding box center [422, 236] width 58 height 6
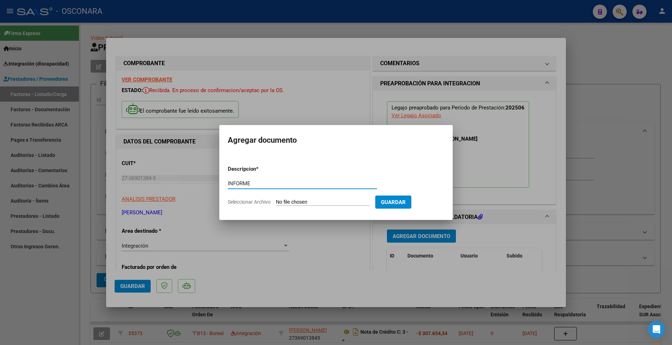
type input "INFORME"
click at [329, 199] on input "Seleccionar Archivo" at bounding box center [323, 202] width 94 height 7
type input "C:\fakepath\141204-2-Informe_de_evolucion_semestral.pdf"
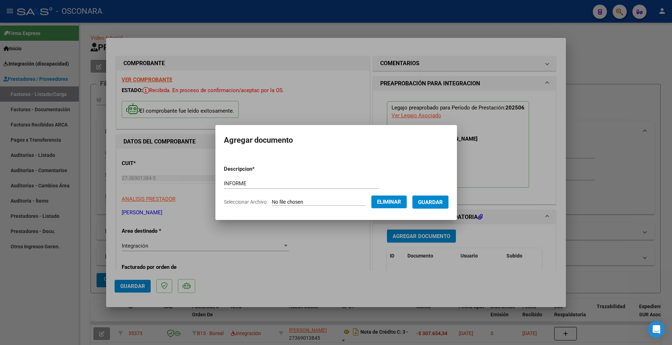
click at [429, 199] on span "Guardar" at bounding box center [430, 202] width 25 height 6
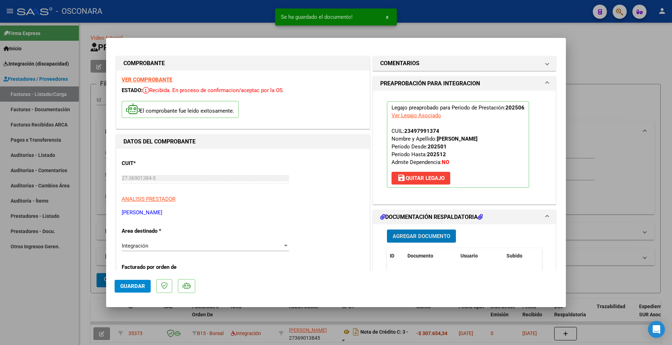
scroll to position [141, 0]
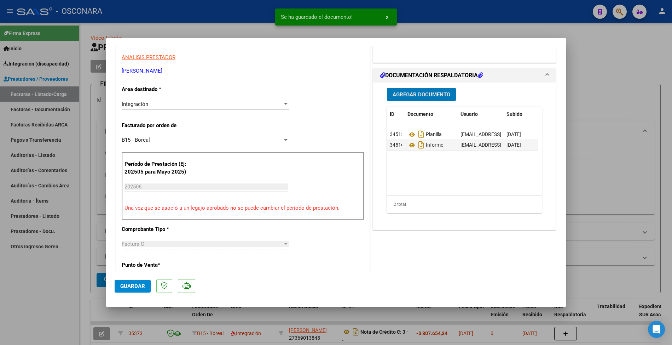
click at [131, 283] on span "Guardar" at bounding box center [132, 286] width 25 height 6
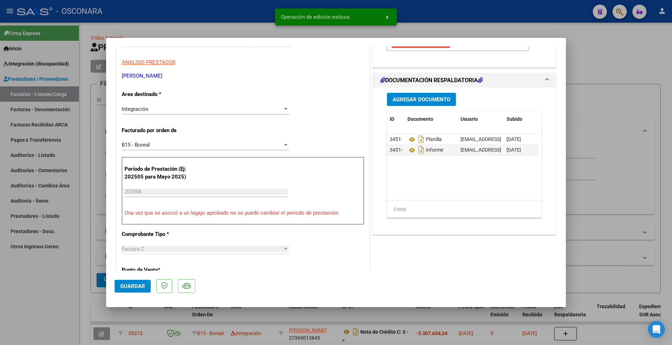
scroll to position [94, 0]
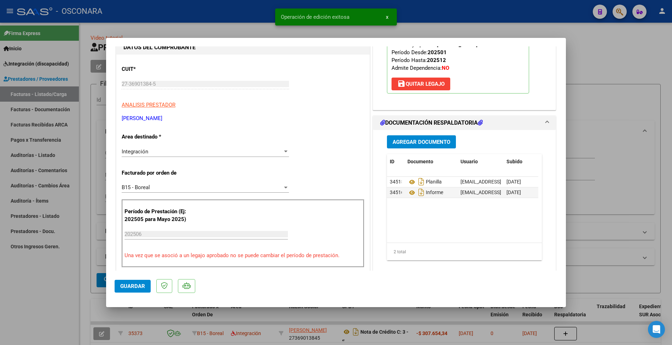
click at [103, 213] on div at bounding box center [336, 172] width 672 height 345
type input "$ 0,00"
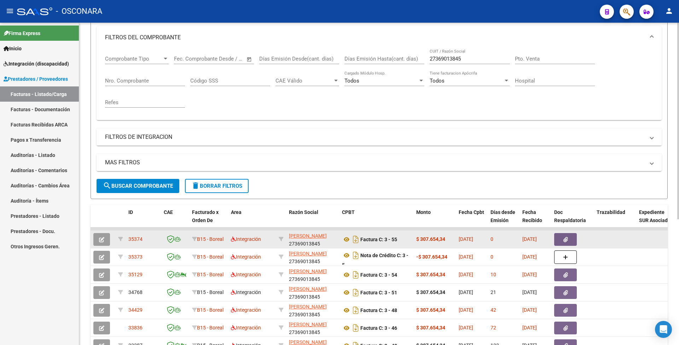
click at [102, 241] on icon "button" at bounding box center [101, 239] width 5 height 5
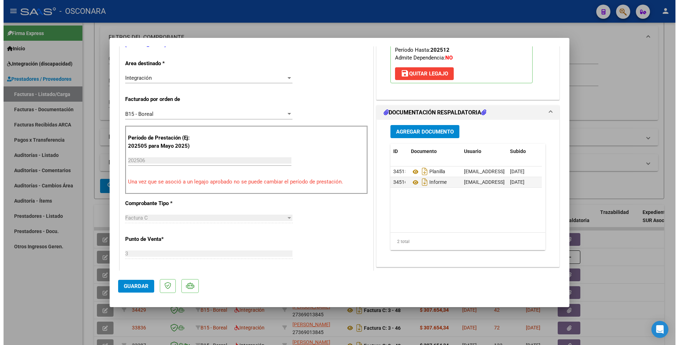
scroll to position [0, 0]
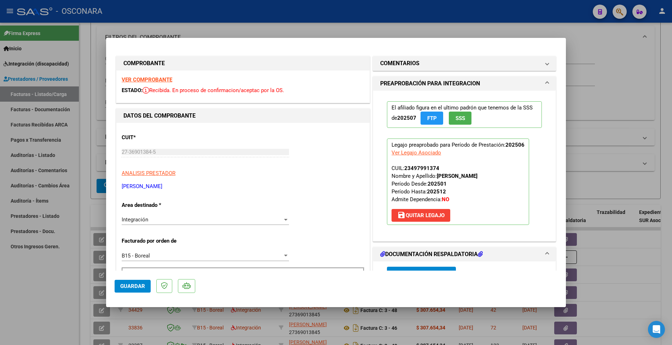
click at [99, 227] on div at bounding box center [336, 172] width 672 height 345
type input "$ 0,00"
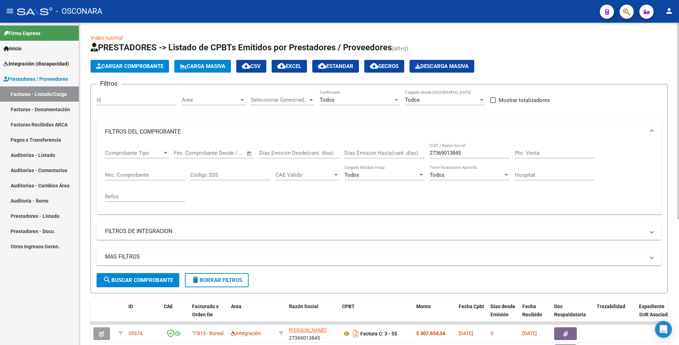
click at [141, 67] on span "Cargar Comprobante" at bounding box center [129, 66] width 67 height 6
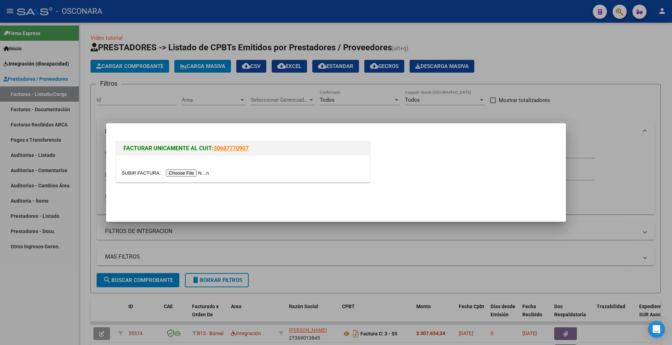
click at [172, 171] on input "file" at bounding box center [166, 172] width 89 height 7
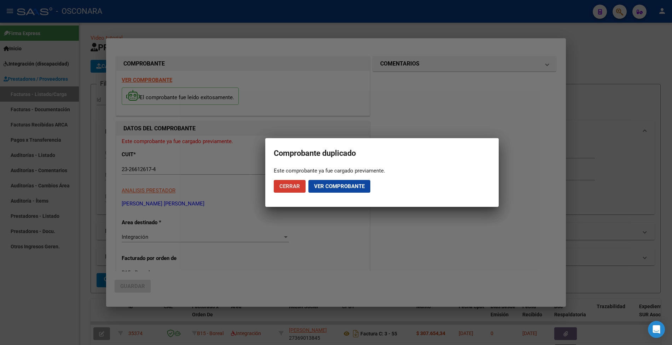
click at [314, 184] on span "Ver comprobante" at bounding box center [339, 186] width 51 height 6
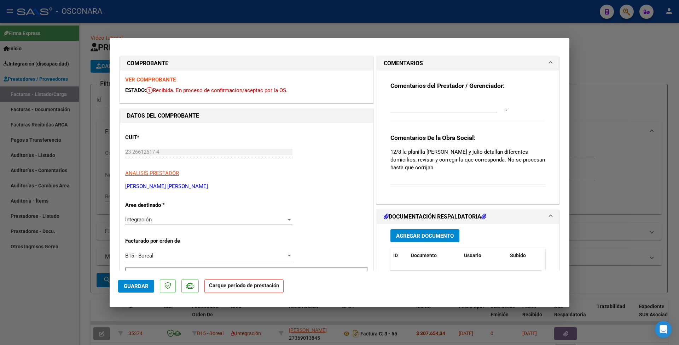
click at [134, 280] on button "Guardar" at bounding box center [136, 285] width 36 height 13
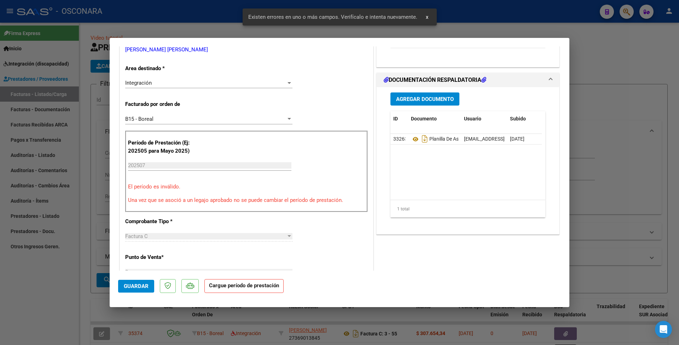
click at [100, 206] on div at bounding box center [339, 172] width 679 height 345
type input "$ 0,00"
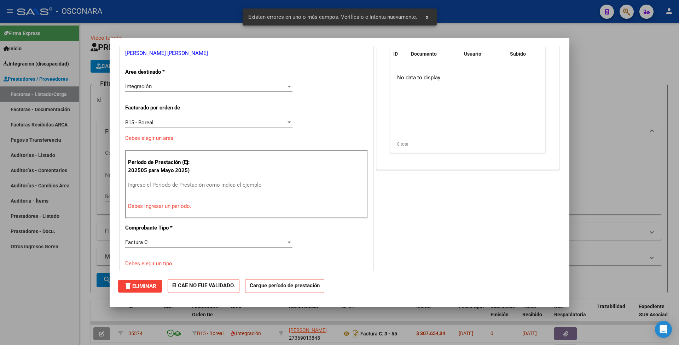
scroll to position [140, 0]
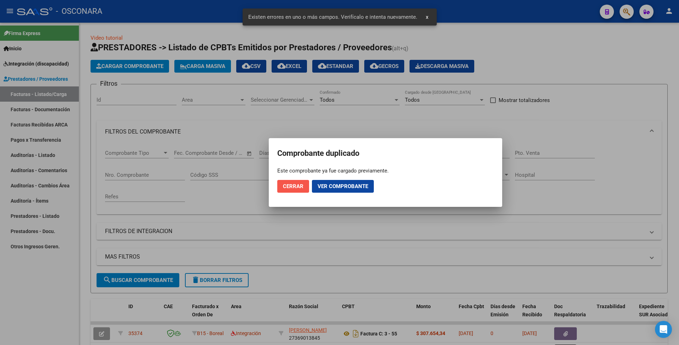
click at [294, 187] on span "Cerrar" at bounding box center [293, 186] width 21 height 6
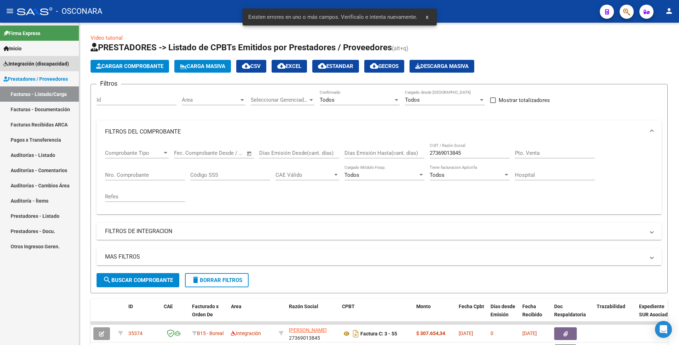
click at [42, 66] on span "Integración (discapacidad)" at bounding box center [36, 64] width 65 height 8
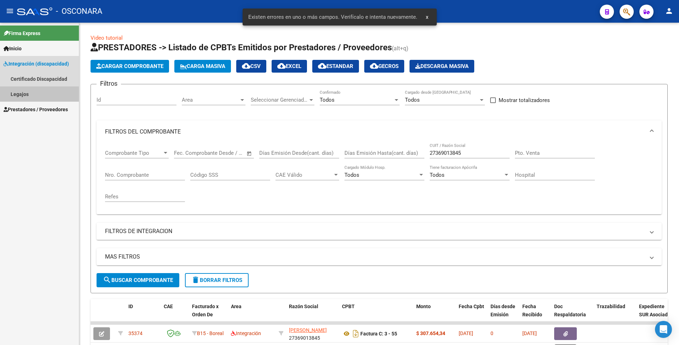
click at [36, 91] on link "Legajos" at bounding box center [39, 93] width 79 height 15
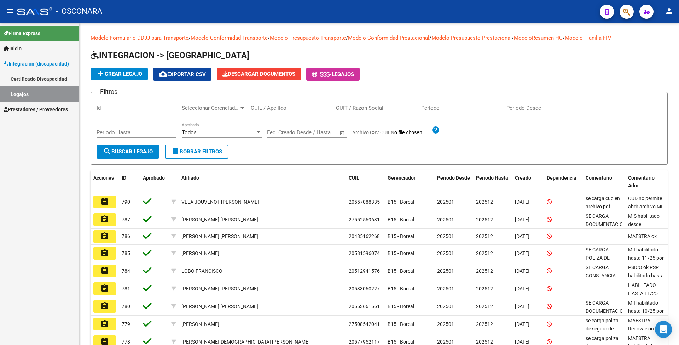
click at [34, 105] on span "Prestadores / Proveedores" at bounding box center [36, 109] width 64 height 8
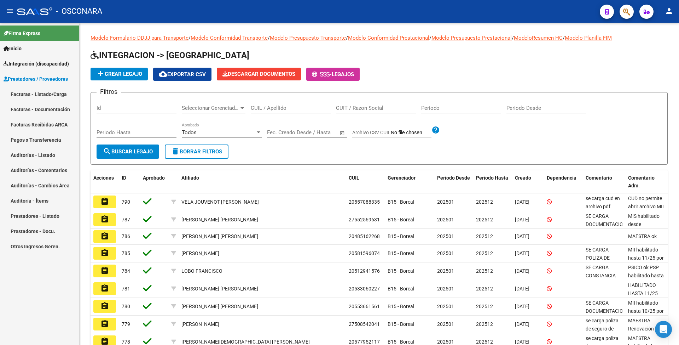
click at [36, 95] on link "Facturas - Listado/Carga" at bounding box center [39, 93] width 79 height 15
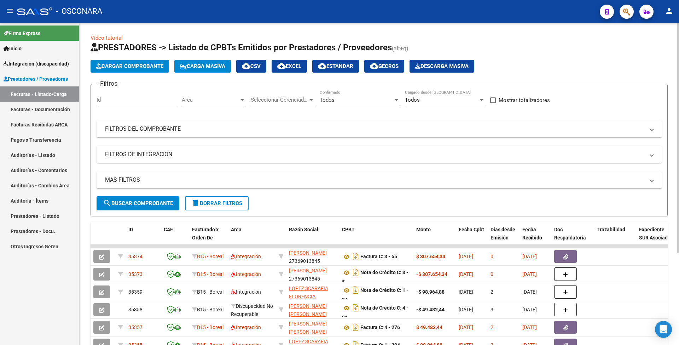
click at [185, 128] on mat-panel-title "FILTROS DEL COMPROBANTE" at bounding box center [375, 129] width 540 height 8
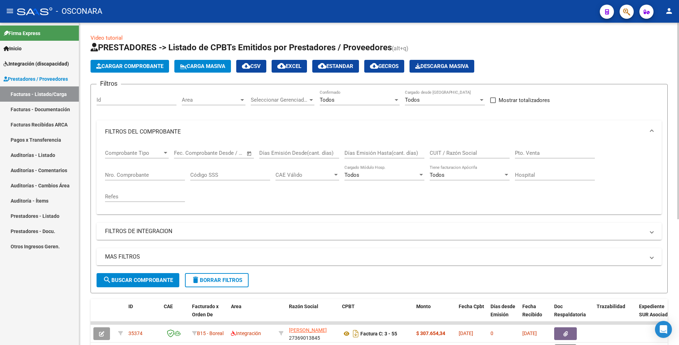
click at [365, 150] on input "Días Emisión Hasta(cant. días)" at bounding box center [385, 153] width 80 height 6
paste input "2757"
click at [398, 148] on div "2757 Días Emisión Hasta(cant. días)" at bounding box center [385, 150] width 80 height 15
type input "2"
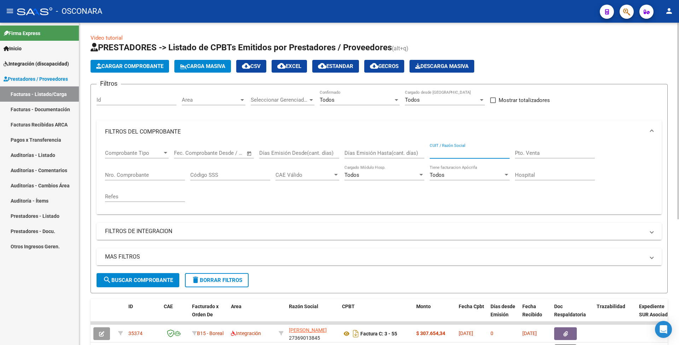
paste input "27573506168"
click at [153, 285] on button "search Buscar Comprobante" at bounding box center [138, 280] width 83 height 14
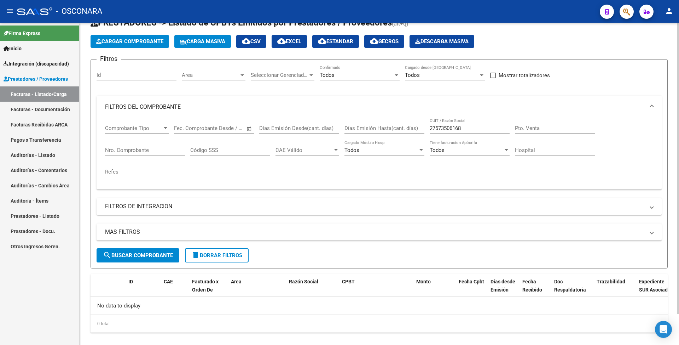
scroll to position [35, 0]
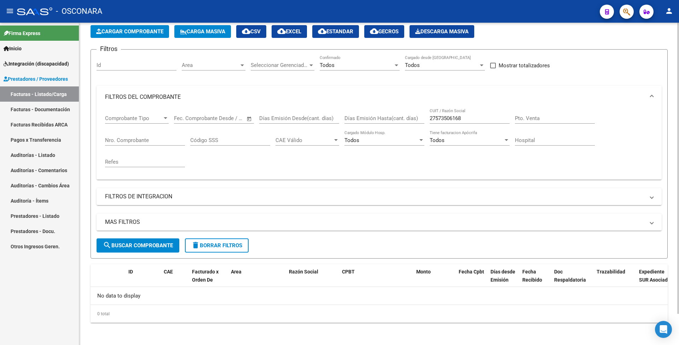
click at [445, 119] on input "27573506168" at bounding box center [470, 118] width 80 height 6
paste input "3266126174"
type input "23266126174"
click at [146, 242] on span "search Buscar Comprobante" at bounding box center [138, 245] width 70 height 6
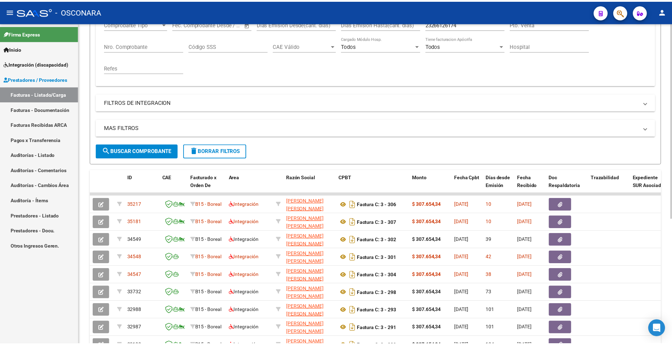
scroll to position [129, 0]
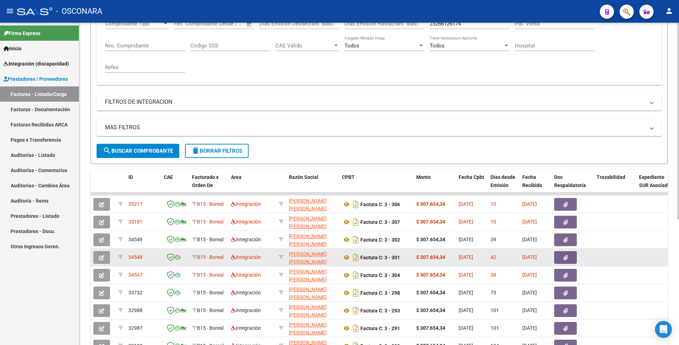
click at [105, 260] on button "button" at bounding box center [101, 257] width 17 height 13
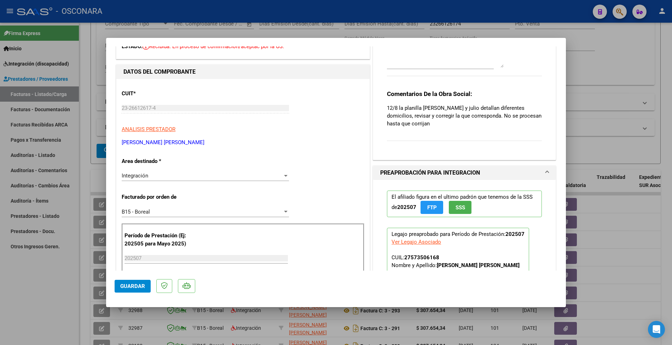
scroll to position [94, 0]
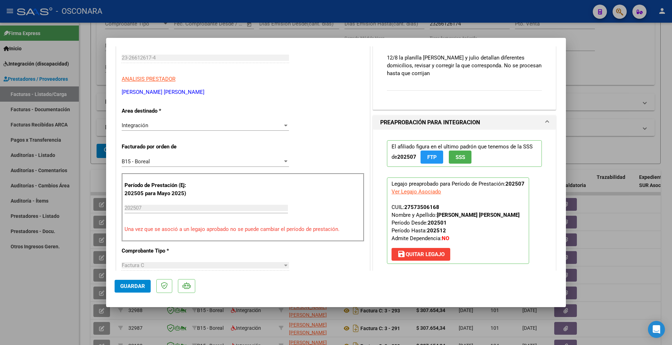
click at [88, 173] on div at bounding box center [336, 172] width 672 height 345
type input "$ 0,00"
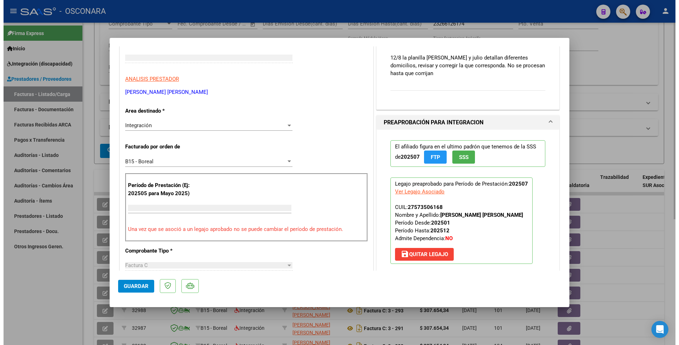
scroll to position [102, 0]
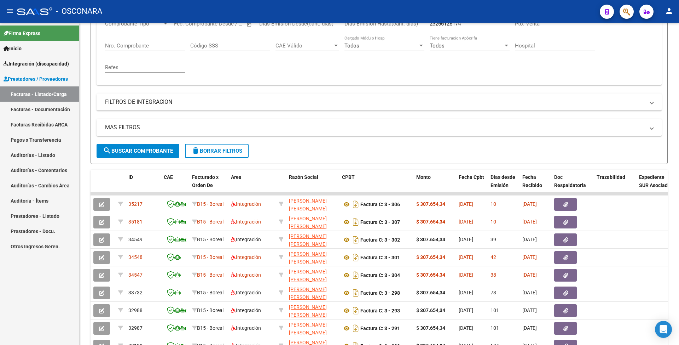
click at [56, 64] on span "Integración (discapacidad)" at bounding box center [36, 64] width 65 height 8
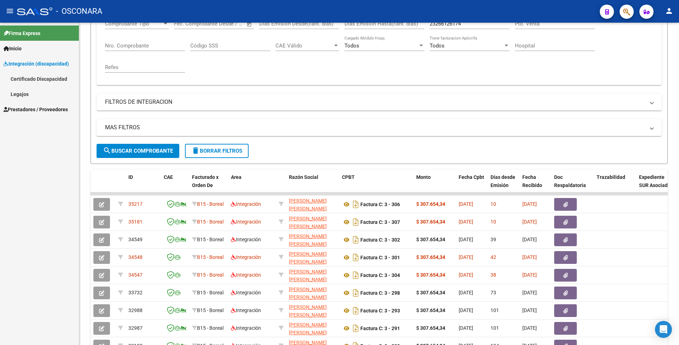
click at [42, 97] on link "Legajos" at bounding box center [39, 93] width 79 height 15
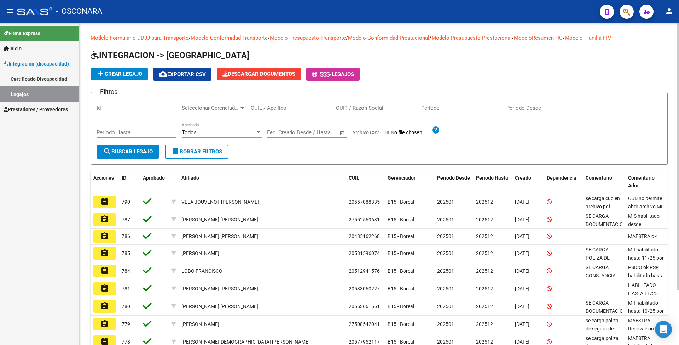
click at [263, 106] on input "CUIL / Apellido" at bounding box center [291, 108] width 80 height 6
paste input "27573506168"
type input "27573506168"
click at [127, 151] on span "search Buscar Legajo" at bounding box center [128, 151] width 50 height 6
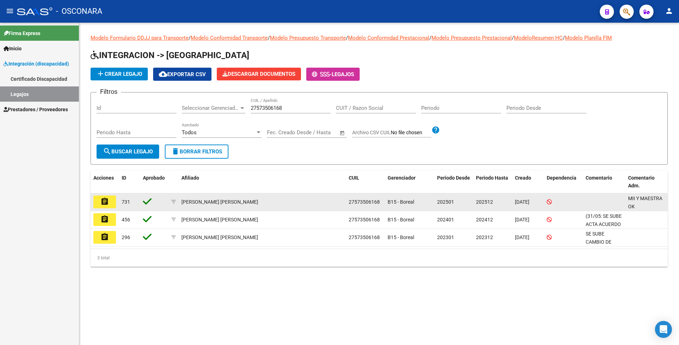
click at [108, 204] on mat-icon "assignment" at bounding box center [104, 201] width 8 height 8
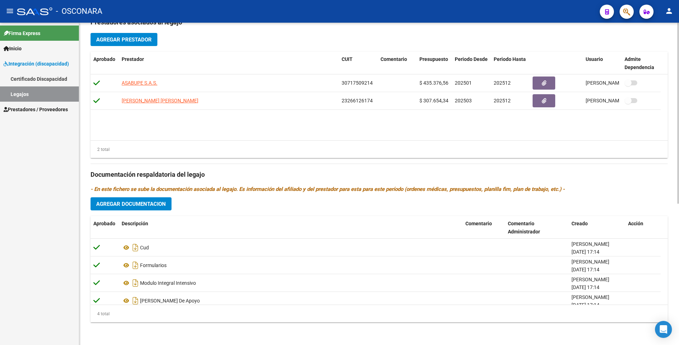
click at [144, 202] on span "Agregar Documentacion" at bounding box center [131, 204] width 70 height 6
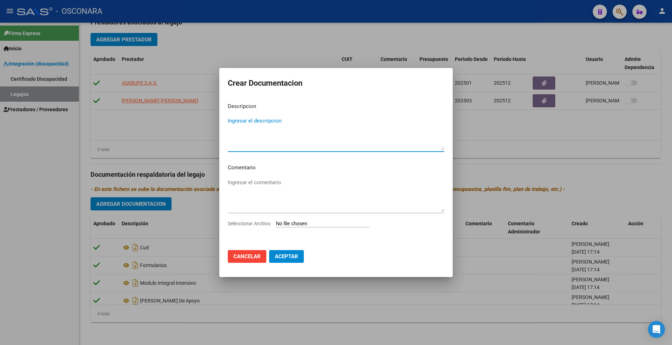
click at [283, 221] on input "Seleccionar Archivo" at bounding box center [323, 223] width 94 height 7
type input "C:\fakepath\PDF 2 (DOC FILIATORIA) -CAR 2025 - ACTUALIZADO.pdf"
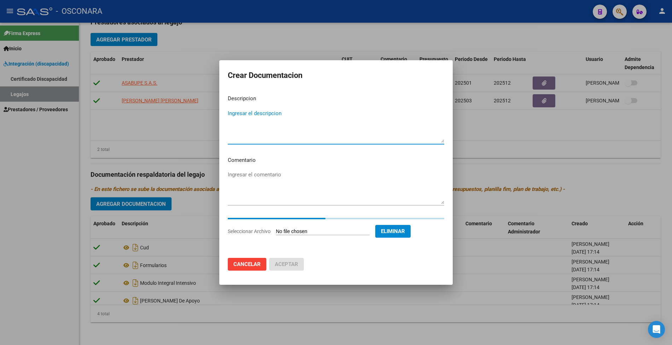
click at [269, 135] on textarea "Ingresar el descripcion" at bounding box center [336, 125] width 216 height 33
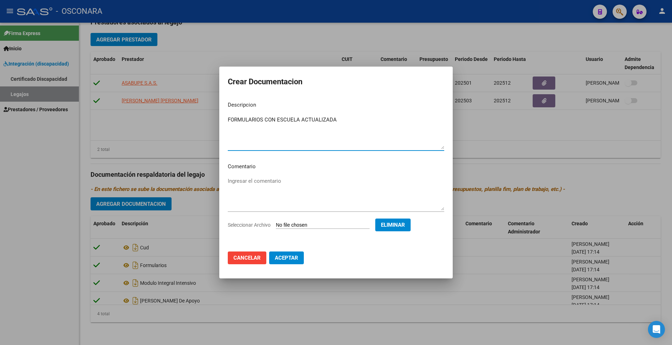
type textarea "FORMULARIOS CON ESCUELA ACTUALIZADA"
click at [291, 255] on span "Aceptar" at bounding box center [286, 257] width 23 height 6
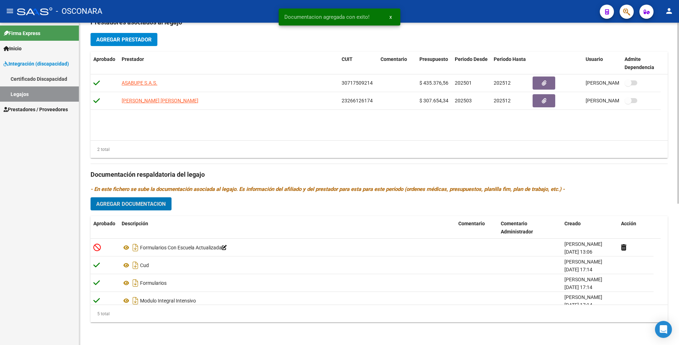
click at [128, 207] on button "Agregar Documentacion" at bounding box center [131, 203] width 81 height 13
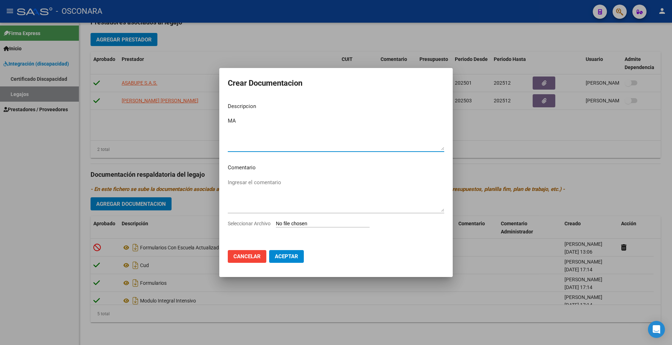
type textarea "MA"
click at [253, 256] on span "Cancelar" at bounding box center [246, 256] width 27 height 6
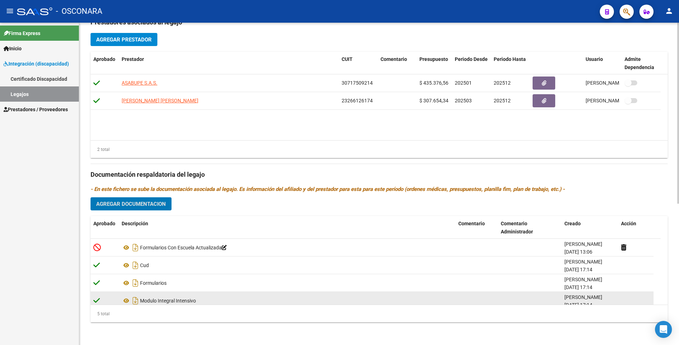
scroll to position [24, 0]
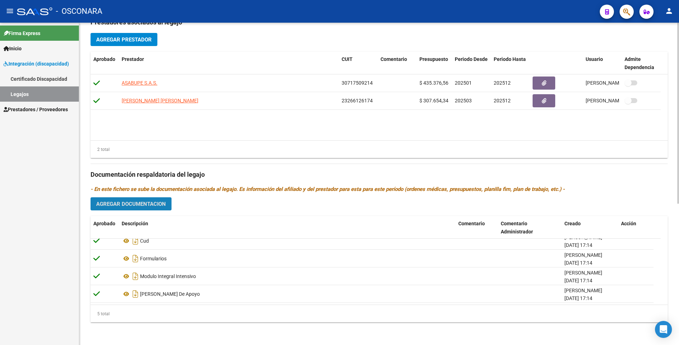
click at [142, 208] on button "Agregar Documentacion" at bounding box center [131, 203] width 81 height 13
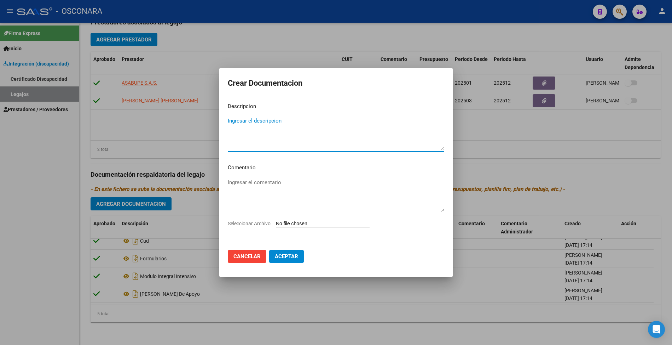
click at [253, 125] on textarea "Ingresar el descripcion" at bounding box center [336, 133] width 216 height 33
type textarea "MODULO MAESTRA DE APOYO ACTUALIZADA"
click at [310, 183] on textarea "Ingresar el comentario" at bounding box center [336, 194] width 216 height 33
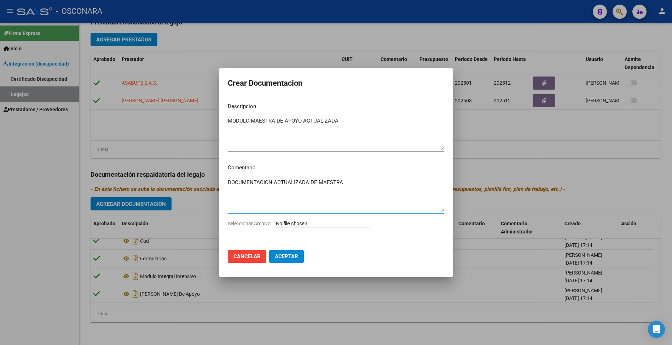
type textarea "DOCUMENTACION ACTUALIZADA DE MAESTRA"
click at [334, 227] on div "Seleccionar Archivo" at bounding box center [336, 225] width 216 height 13
click at [325, 224] on input "Seleccionar Archivo" at bounding box center [323, 223] width 94 height 7
type input "C:\fakepath\PDF 3 (MAESTRA-[PERSON_NAME] )ACTA ACUERDO- ACTUALIZADO.pdf"
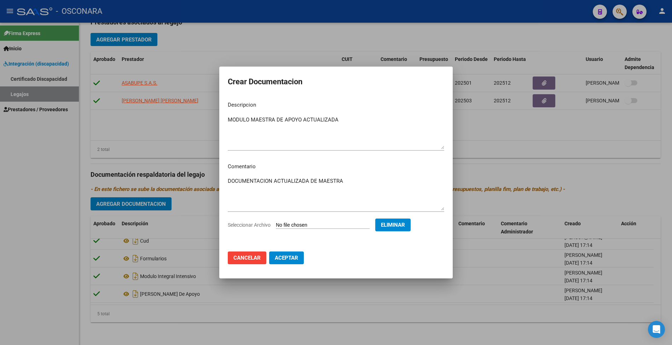
click at [255, 262] on button "Cancelar" at bounding box center [247, 257] width 39 height 13
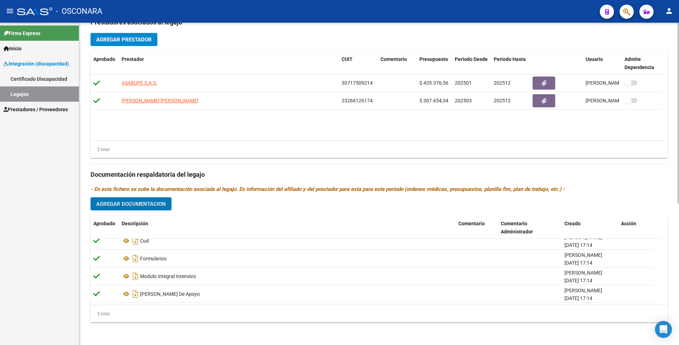
click at [138, 191] on icon "- En este fichero se sube la documentación asociada al legajo. Es información d…" at bounding box center [328, 189] width 474 height 6
click at [146, 204] on span "Agregar Documentacion" at bounding box center [131, 204] width 70 height 6
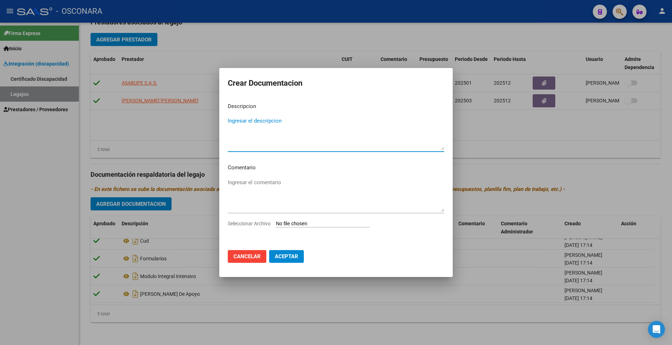
click at [302, 224] on input "Seleccionar Archivo" at bounding box center [323, 223] width 94 height 7
type input "C:\fakepath\PDF 3 (MAESTRA-[PERSON_NAME] )ACTA ACUERDO- ACTUALIZADO.pdf"
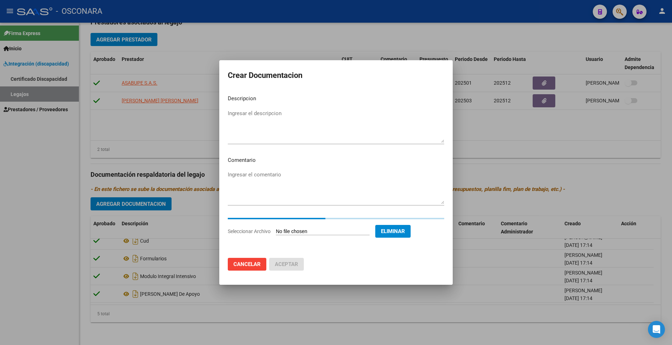
click at [238, 126] on textarea "Ingresar el descripcion" at bounding box center [336, 125] width 216 height 33
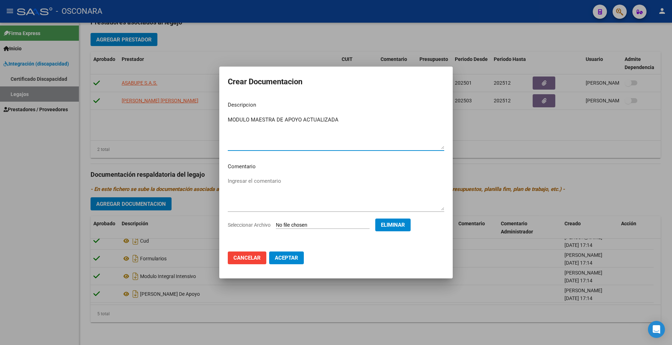
type textarea "MODULO MAESTRA DE APOYO ACTUALIZADA"
click at [270, 183] on textarea "Ingresar el comentario" at bounding box center [336, 193] width 216 height 33
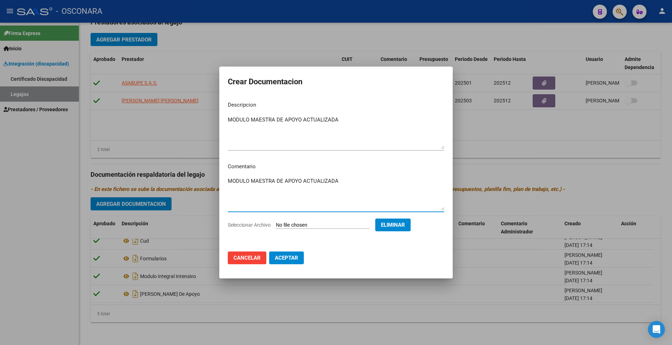
type textarea "MODULO MAESTRA DE APOYO ACTUALIZADA"
click at [283, 254] on span "Aceptar" at bounding box center [286, 257] width 23 height 6
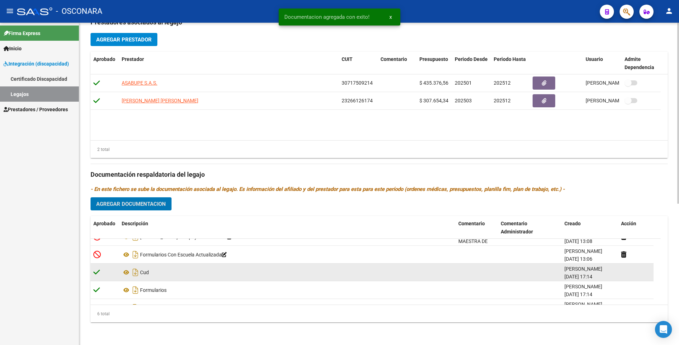
scroll to position [0, 0]
